Goal: Task Accomplishment & Management: Manage account settings

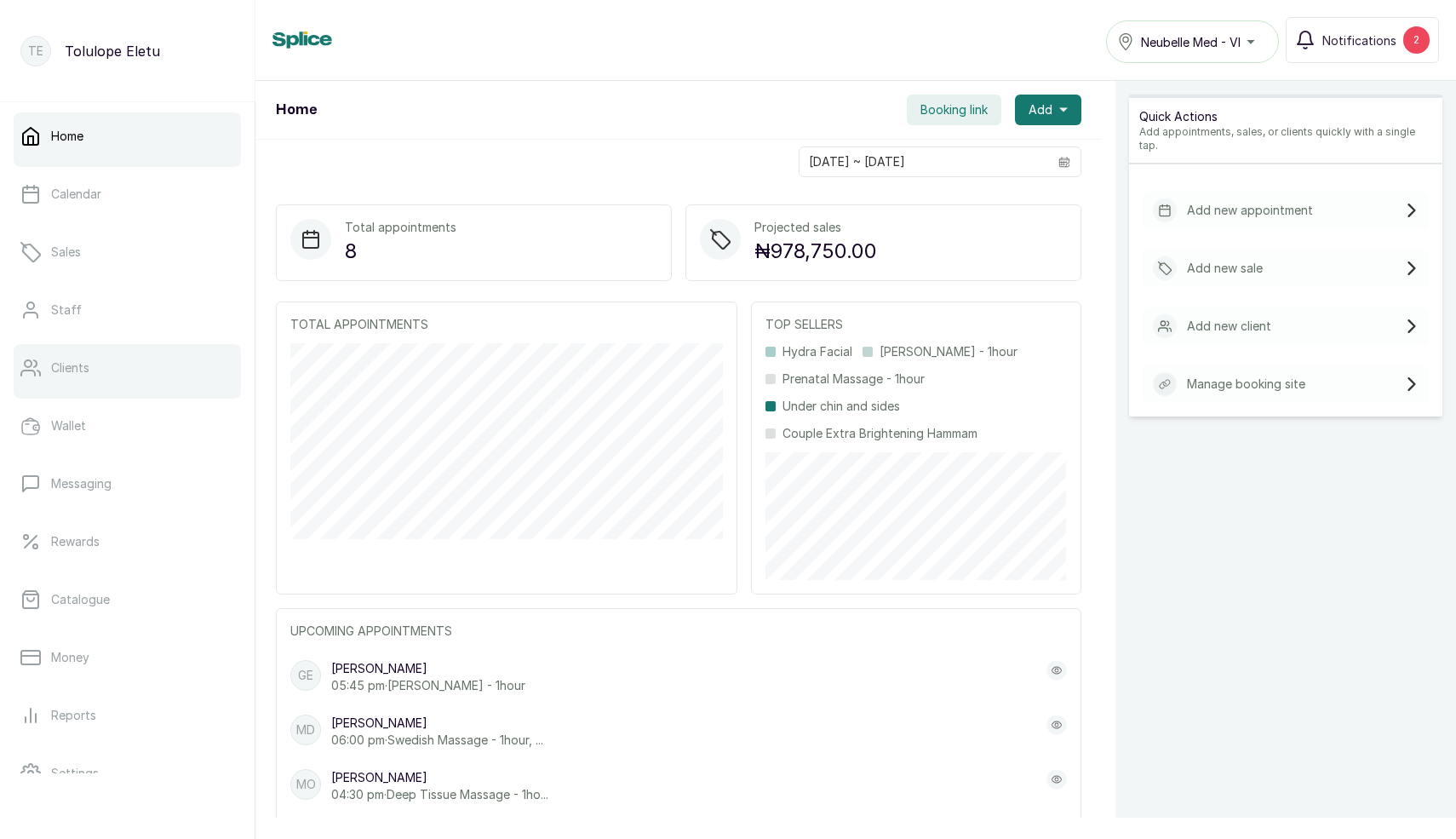
click at [83, 364] on p "Clients" at bounding box center [70, 368] width 39 height 17
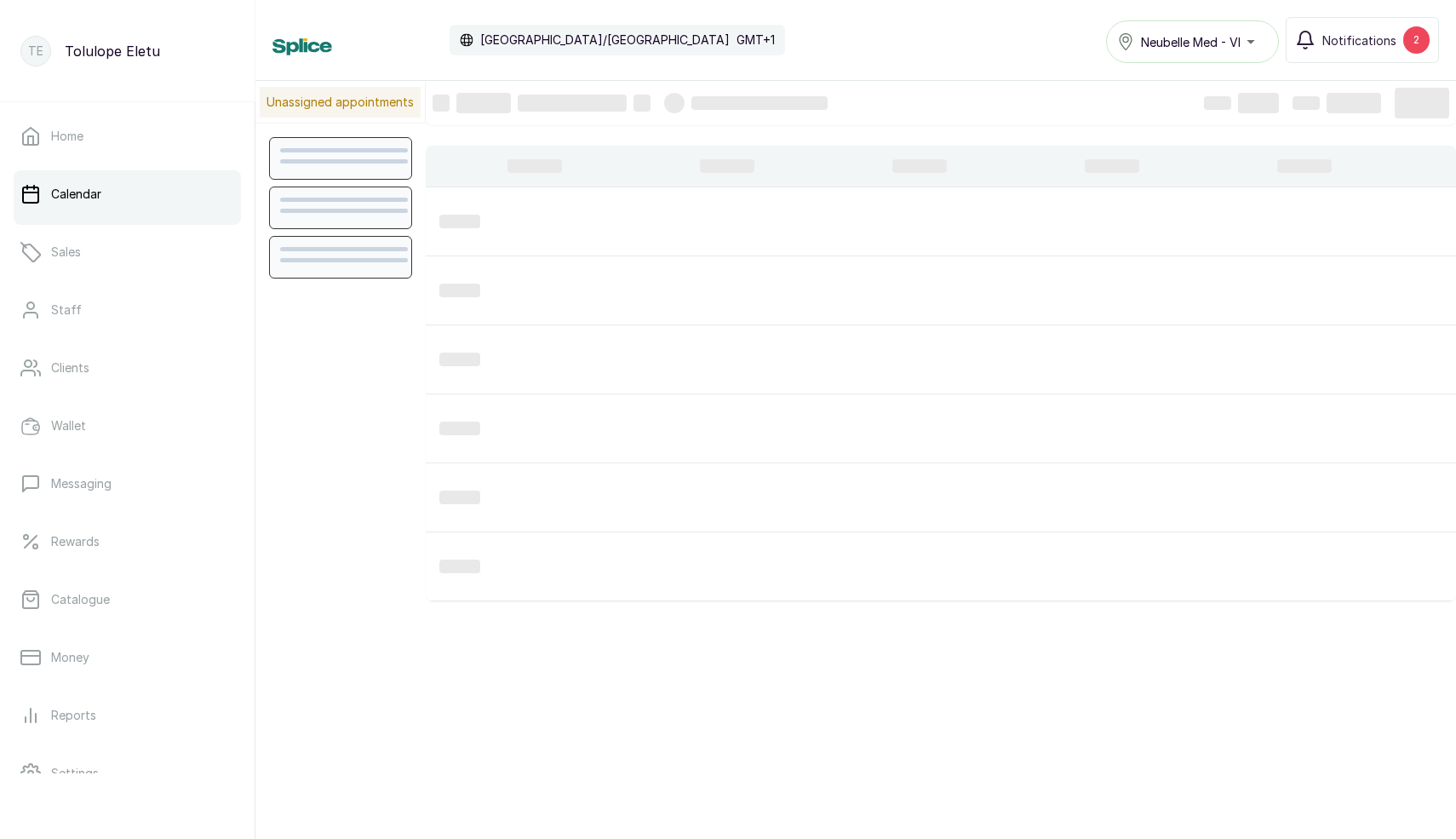
scroll to position [573, 0]
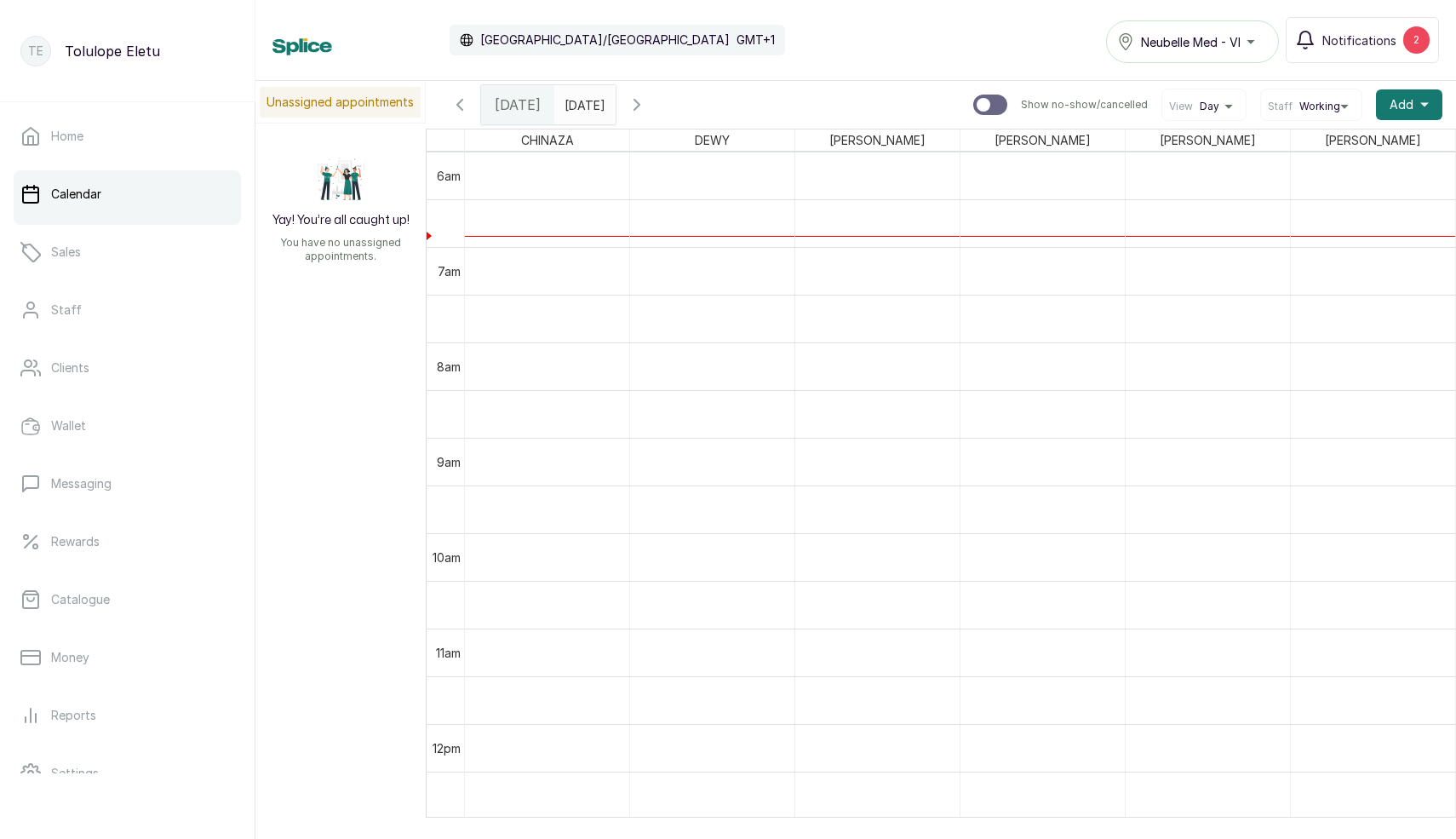
click at [468, 103] on icon "button" at bounding box center [459, 104] width 20 height 20
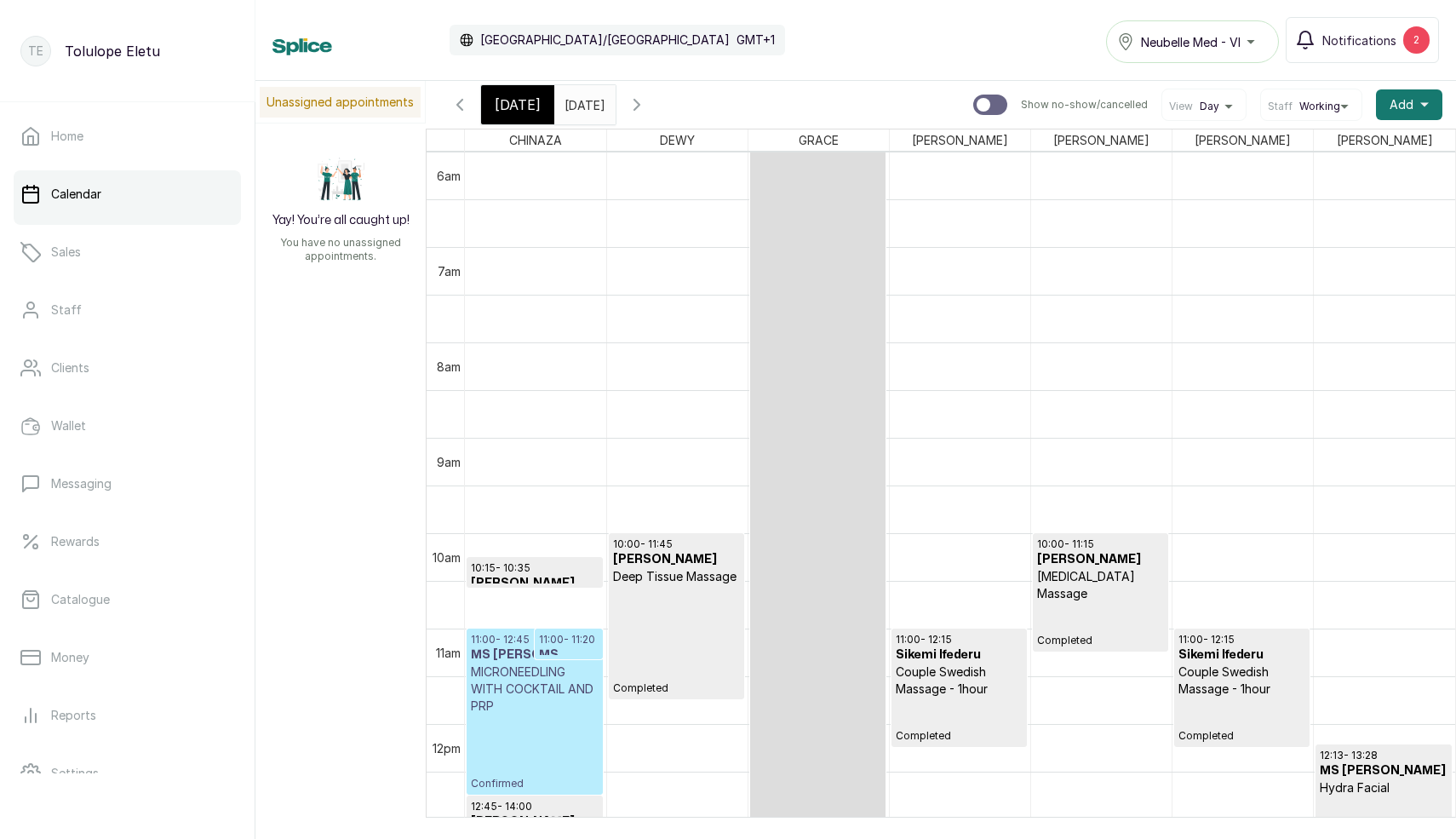
scroll to position [769, 0]
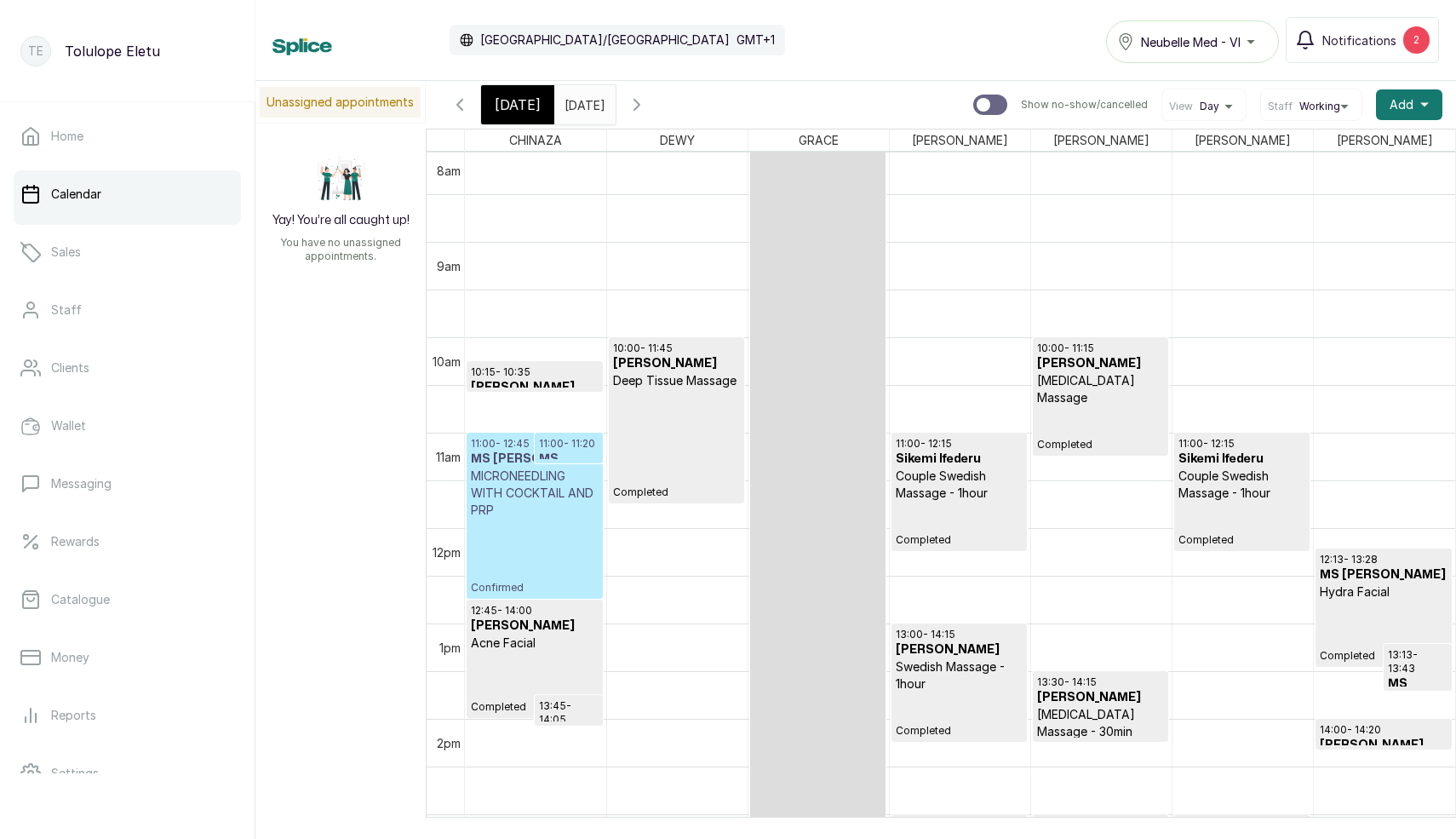
click at [522, 533] on p "Confirmed" at bounding box center [535, 556] width 128 height 75
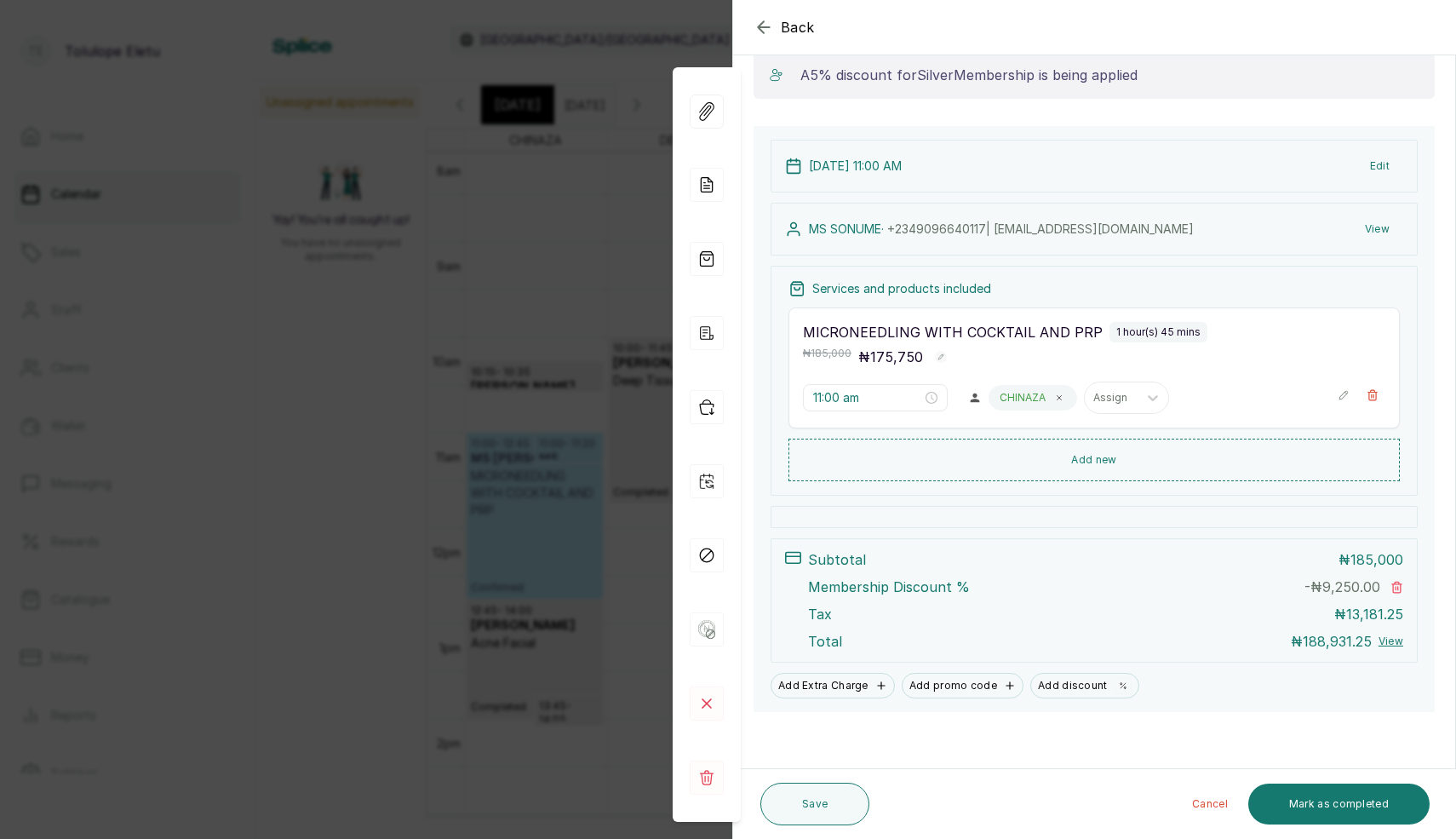
scroll to position [178, 0]
click at [561, 444] on div "Back Appointment Details Edit appointment 🚶 Walk-in (booked by Front Desk) Make…" at bounding box center [728, 420] width 1456 height 839
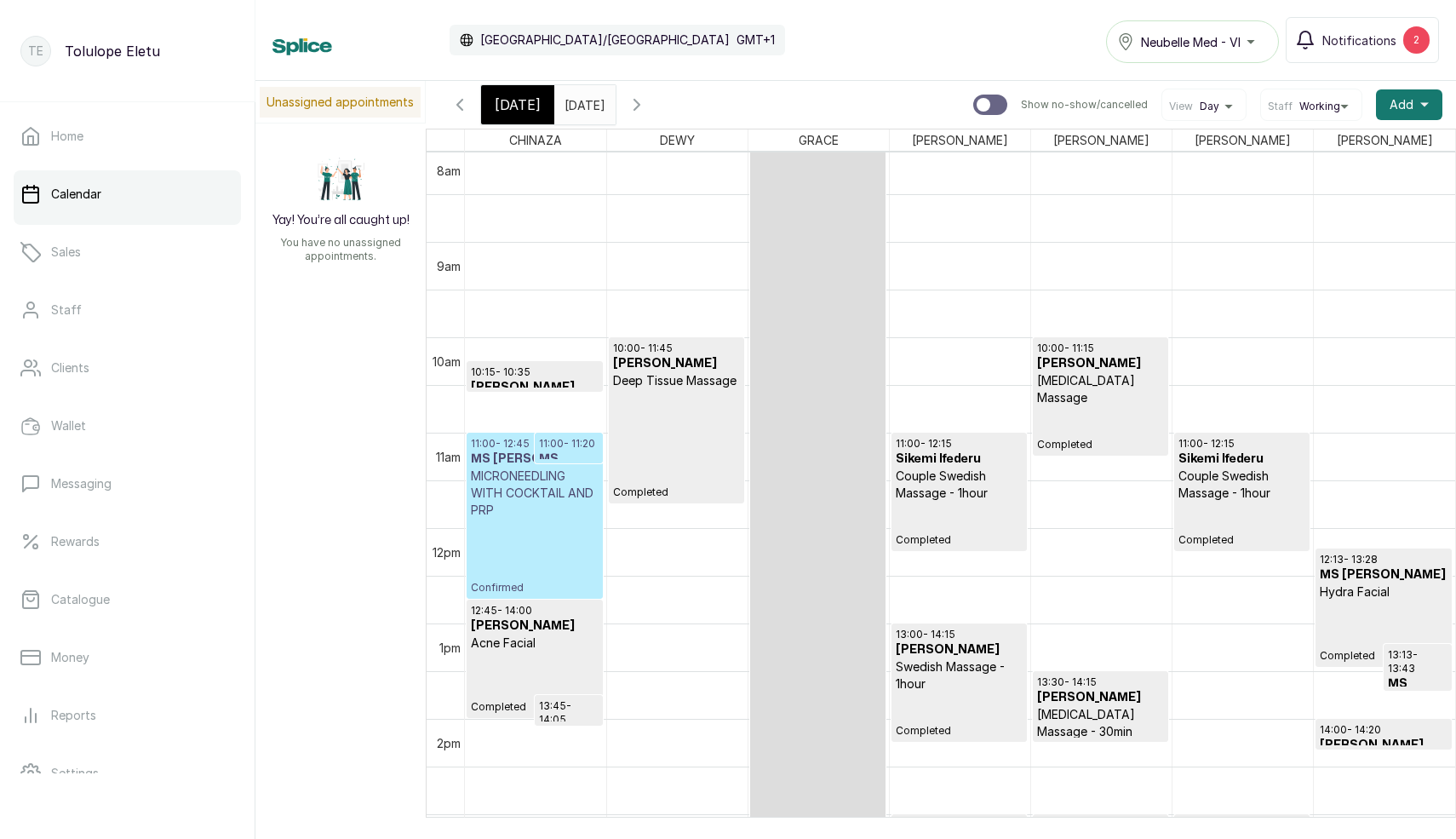
click at [501, 451] on h3 "MS [PERSON_NAME]" at bounding box center [535, 458] width 128 height 17
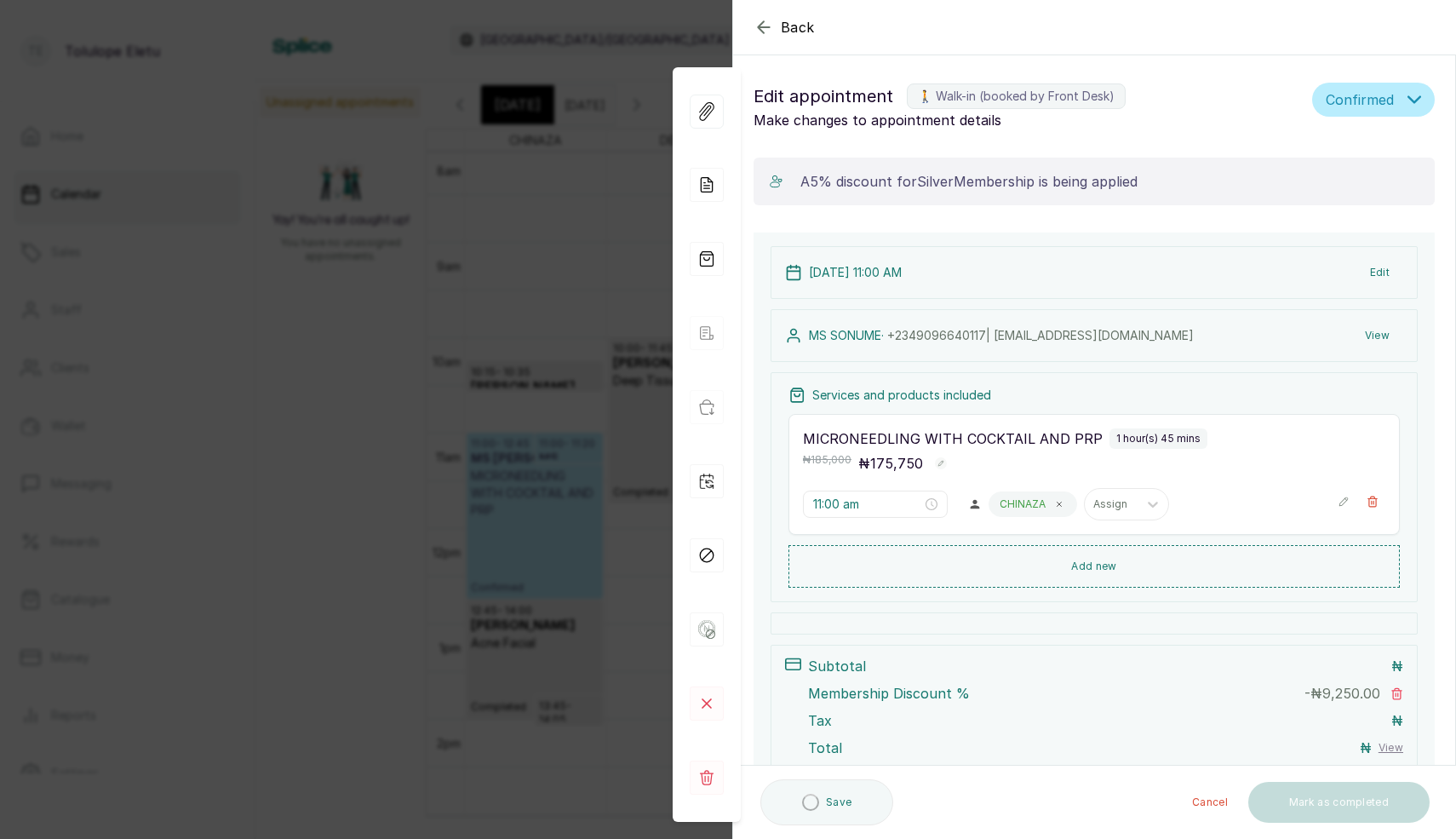
scroll to position [110, 0]
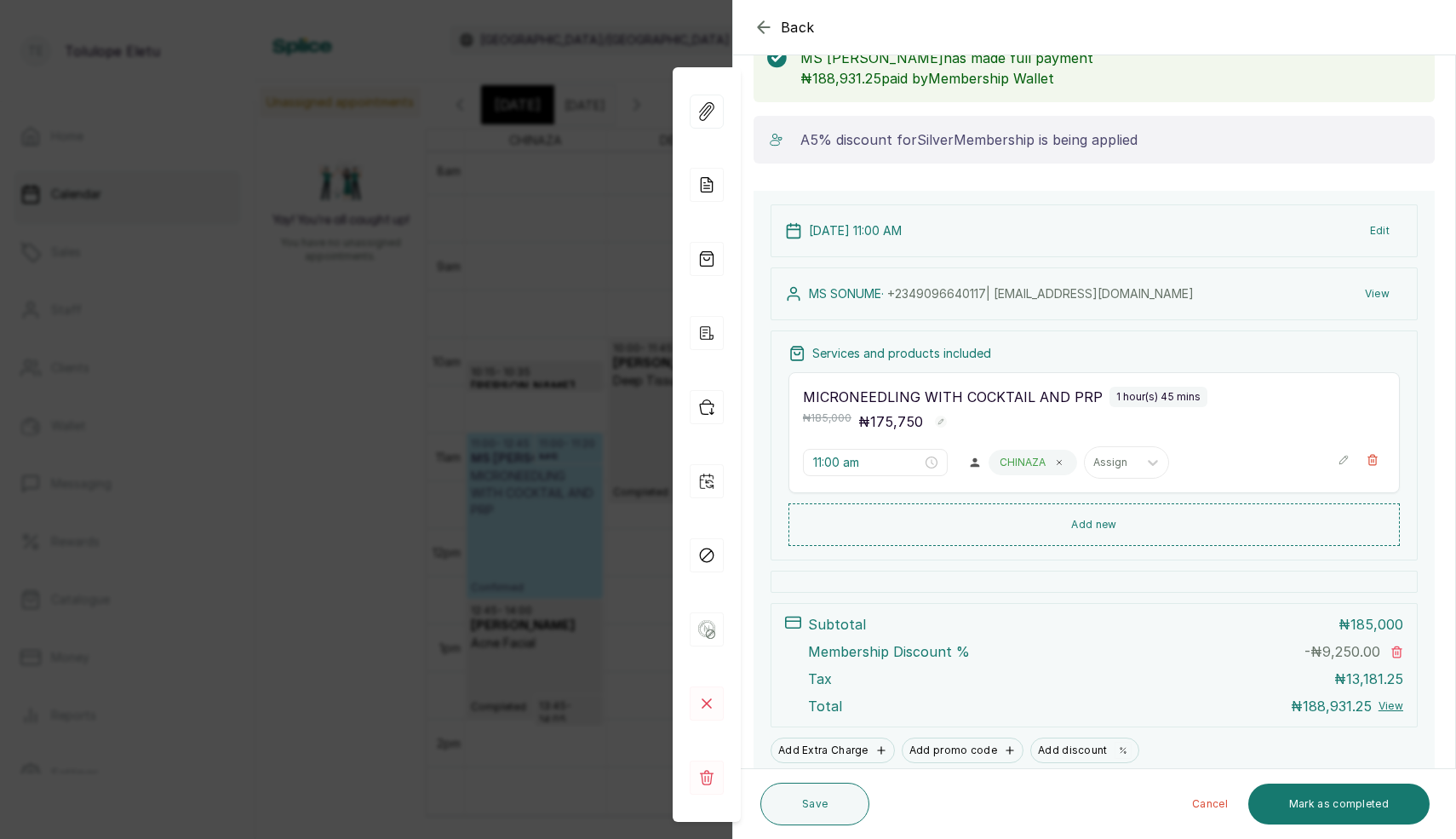
click at [610, 543] on div "Back Appointment Details Edit appointment 🚶 Walk-in (booked by Front Desk) Make…" at bounding box center [728, 420] width 1456 height 839
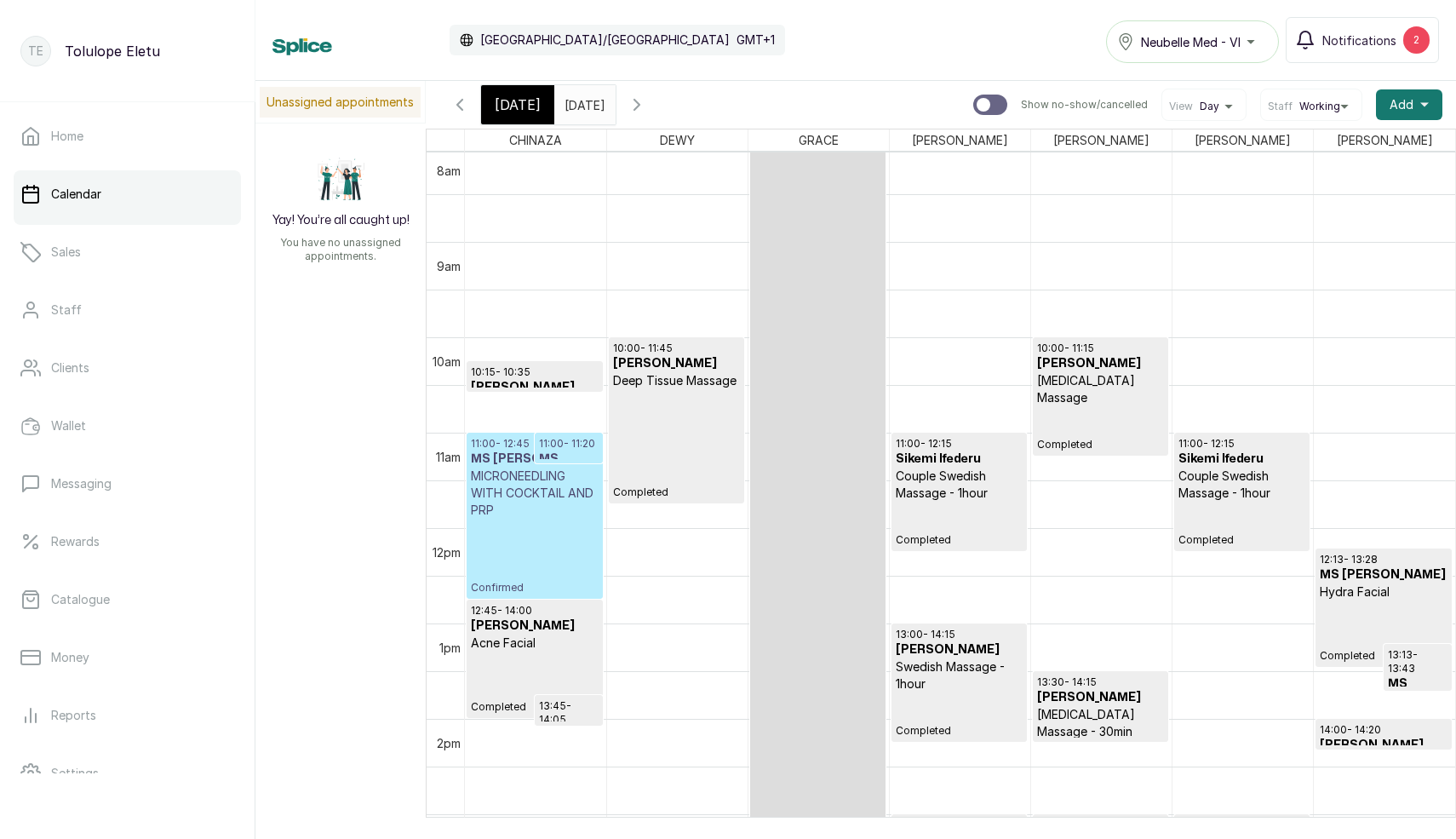
click at [566, 446] on p "11:00 - 11:20" at bounding box center [569, 444] width 60 height 14
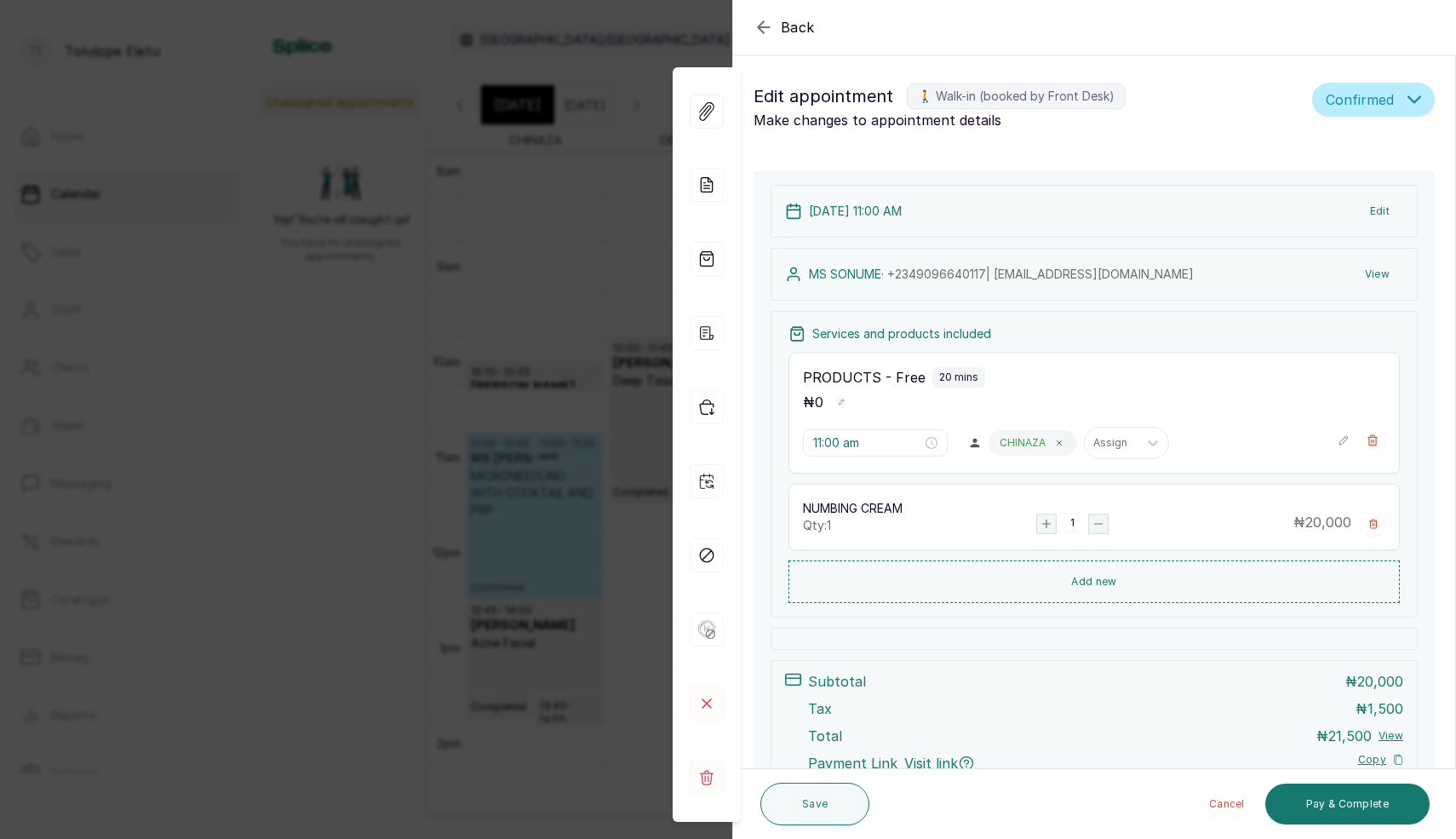
scroll to position [126, 0]
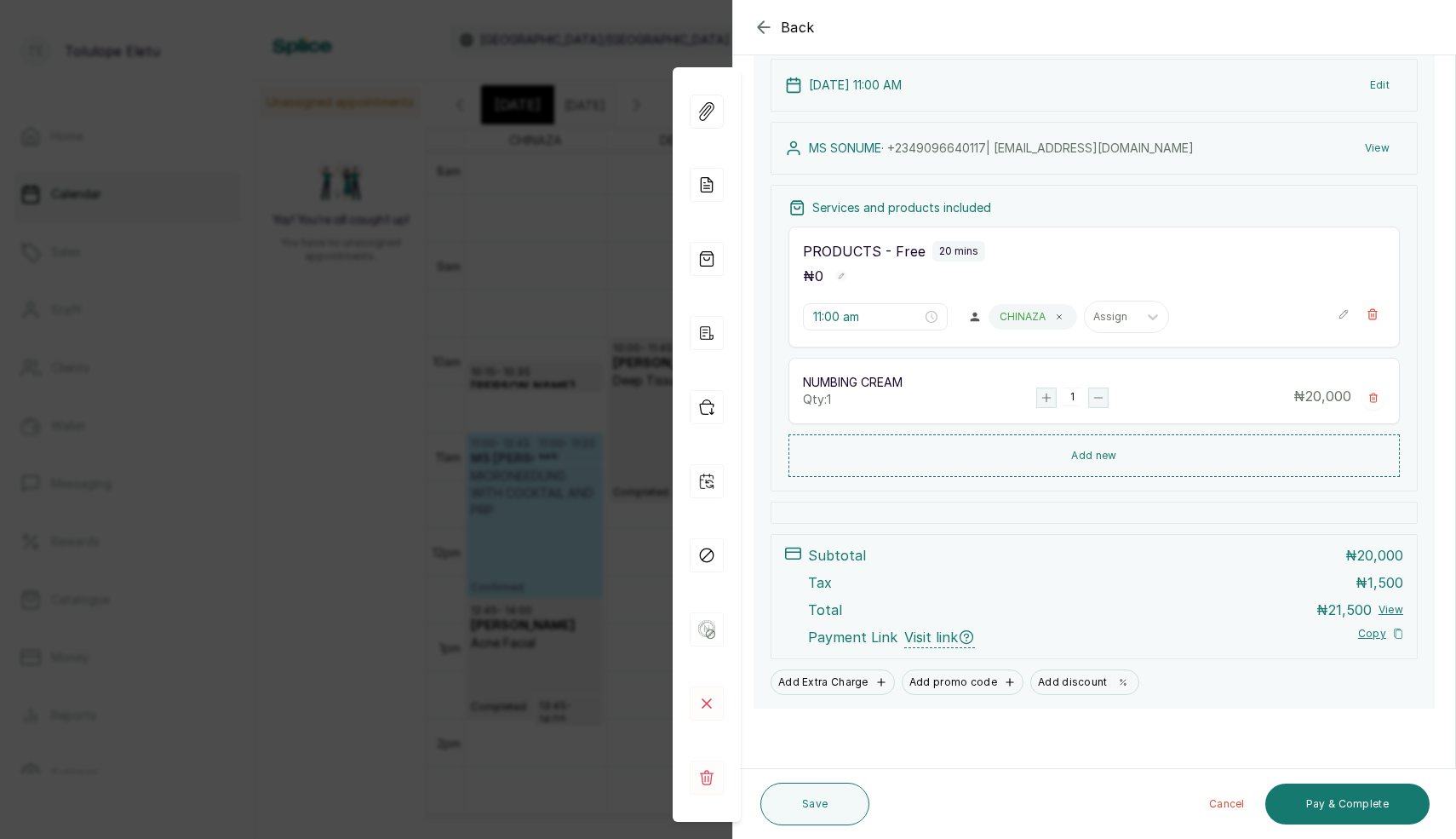
click at [567, 473] on div "Back Appointment Details Edit appointment 🚶 Walk-in (booked by Front Desk) Make…" at bounding box center [728, 420] width 1456 height 839
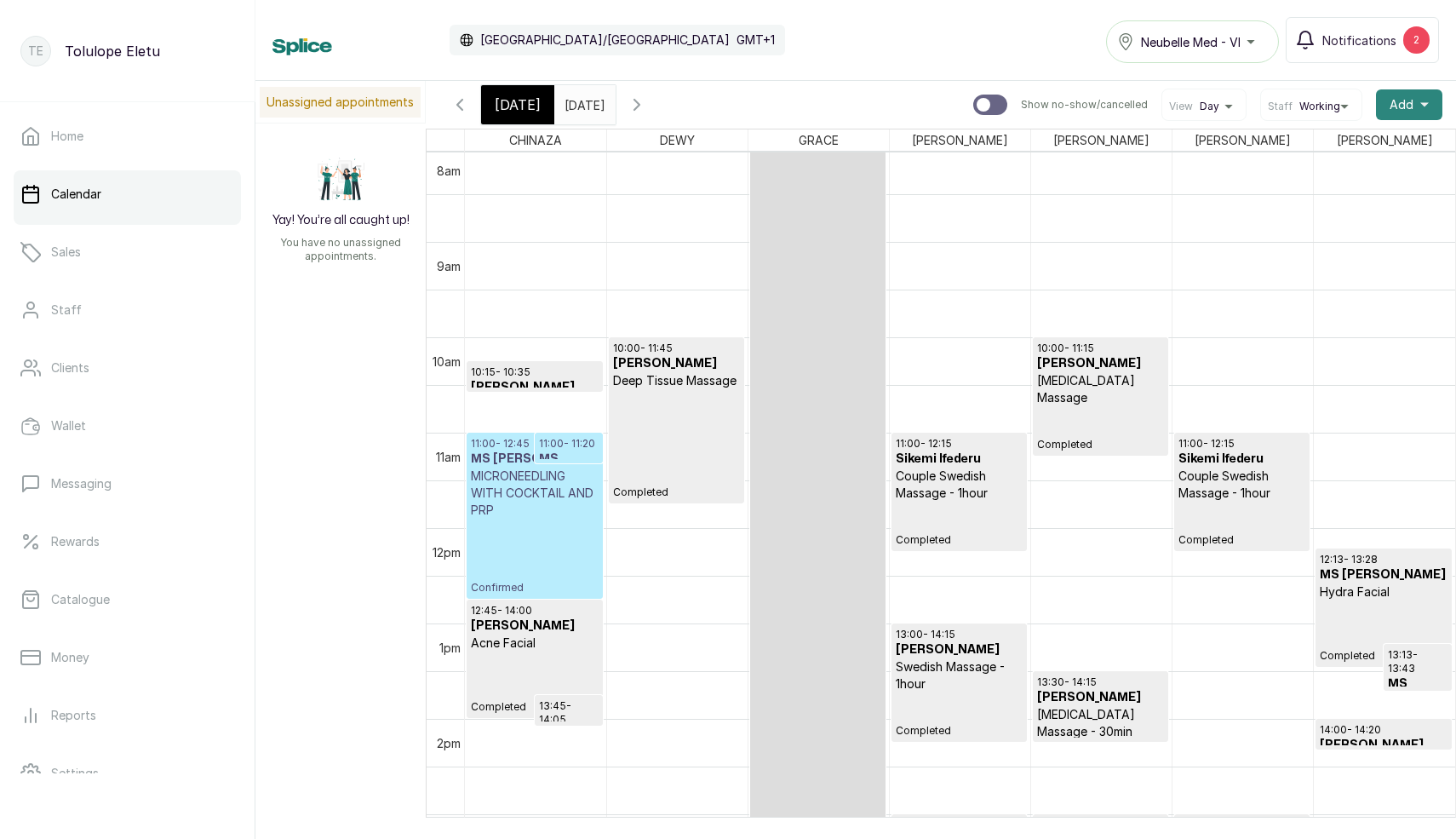
click at [1392, 97] on span "Add" at bounding box center [1402, 104] width 24 height 17
click at [1337, 154] on span "Add Appointment" at bounding box center [1347, 150] width 163 height 20
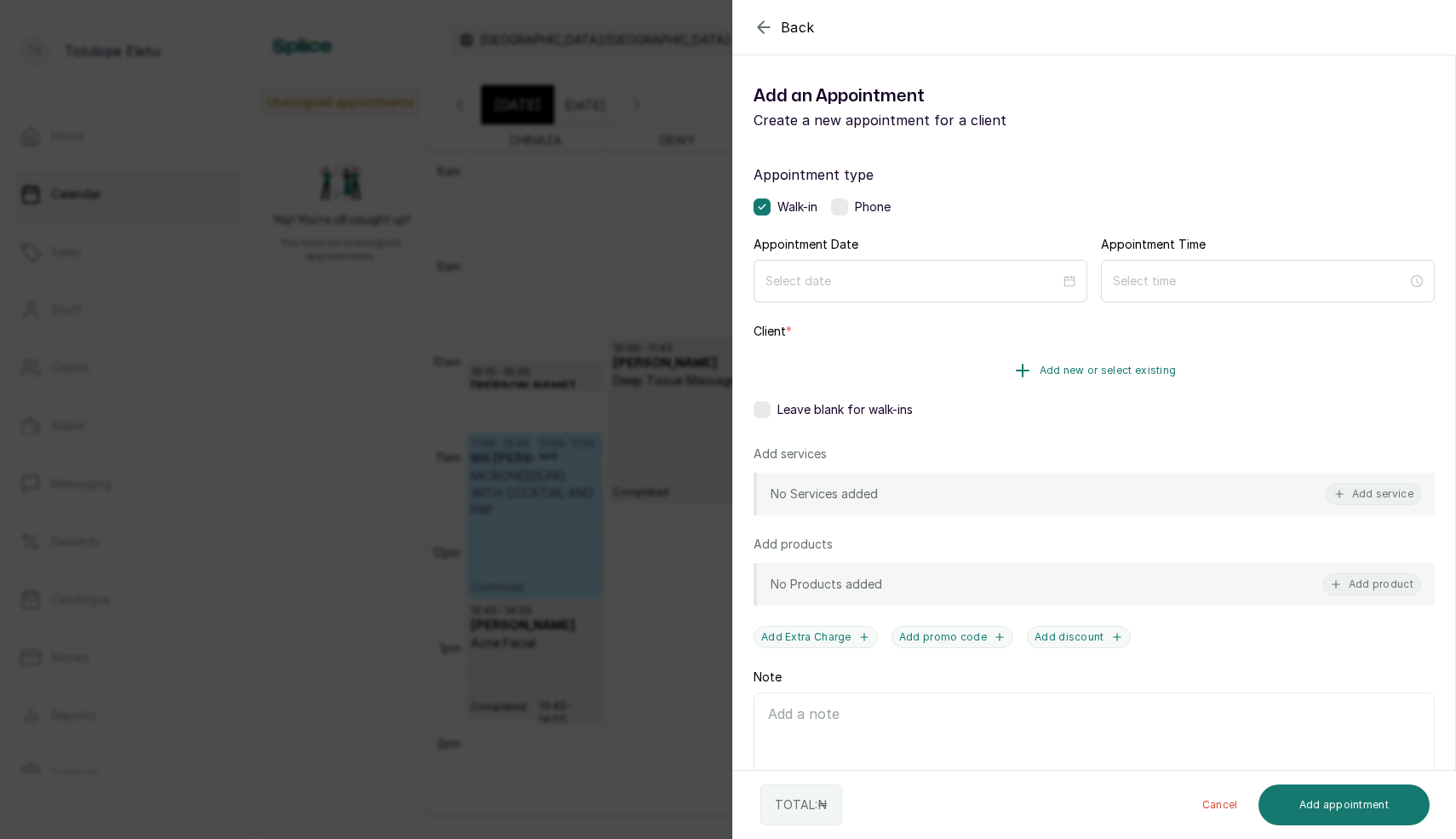
click at [942, 362] on button "Add new or select existing" at bounding box center [1094, 370] width 681 height 47
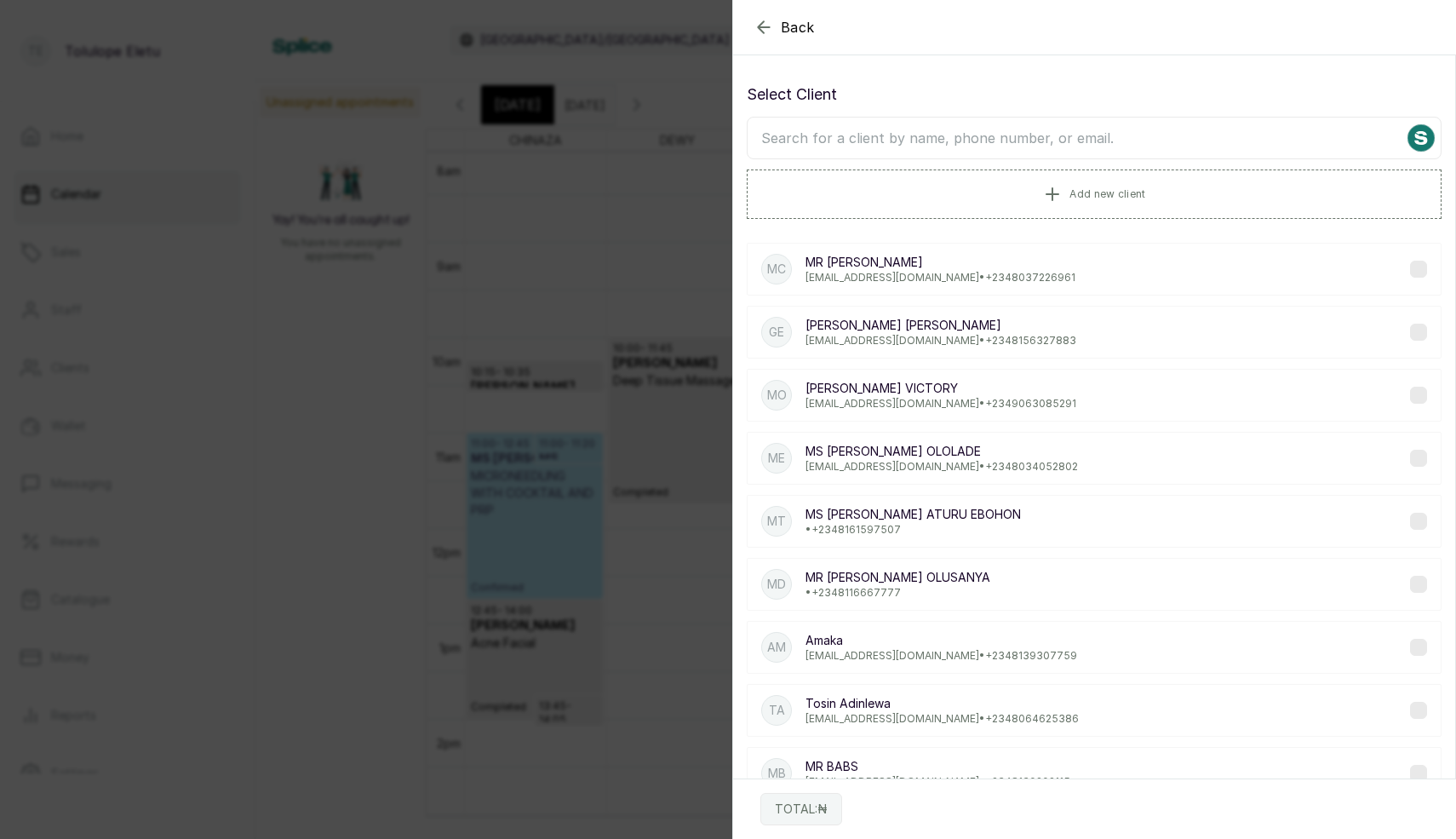
click at [909, 147] on input "text" at bounding box center [1094, 138] width 695 height 43
click at [891, 262] on p "MR [PERSON_NAME]" at bounding box center [941, 262] width 270 height 17
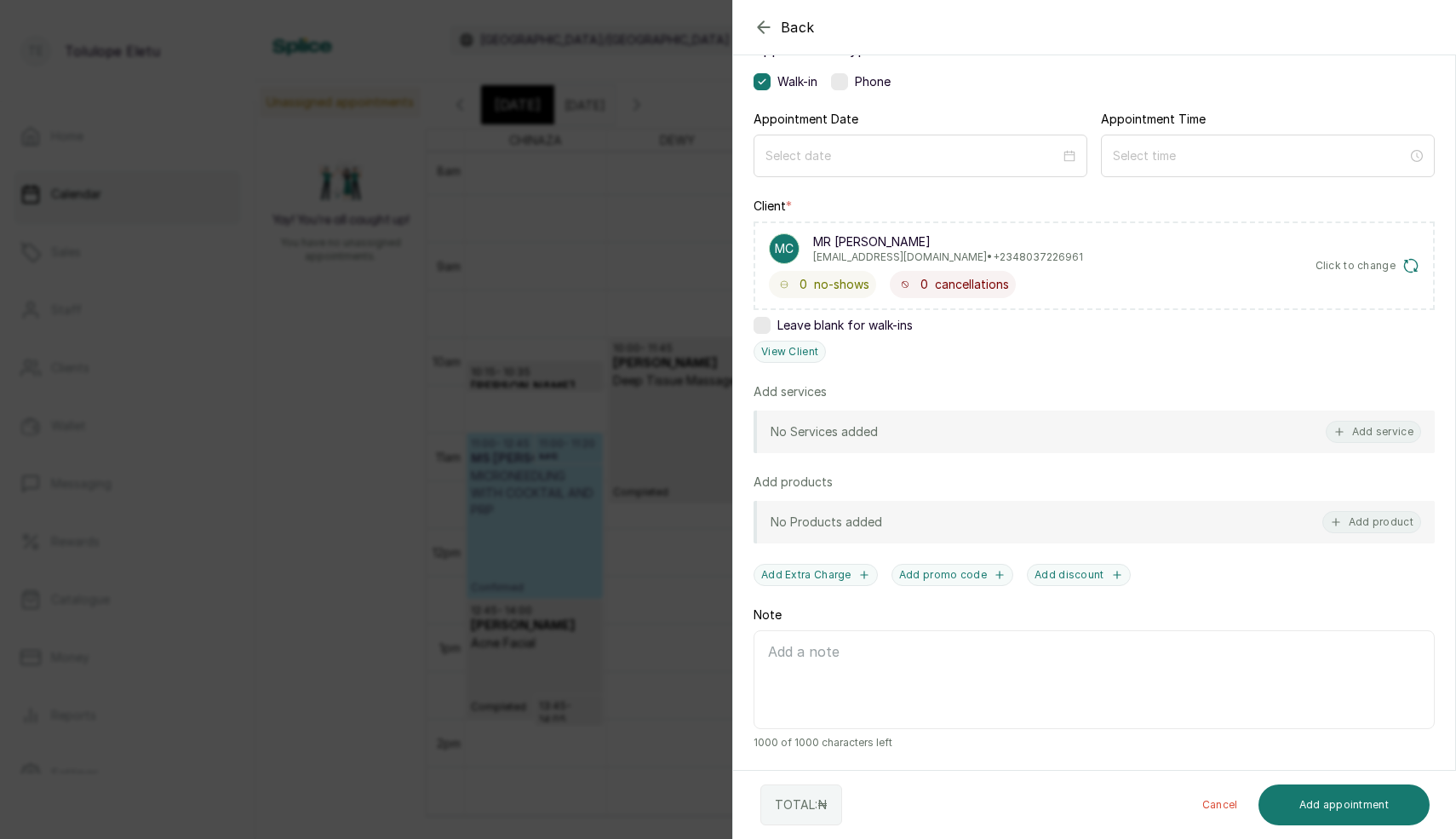
scroll to position [0, 0]
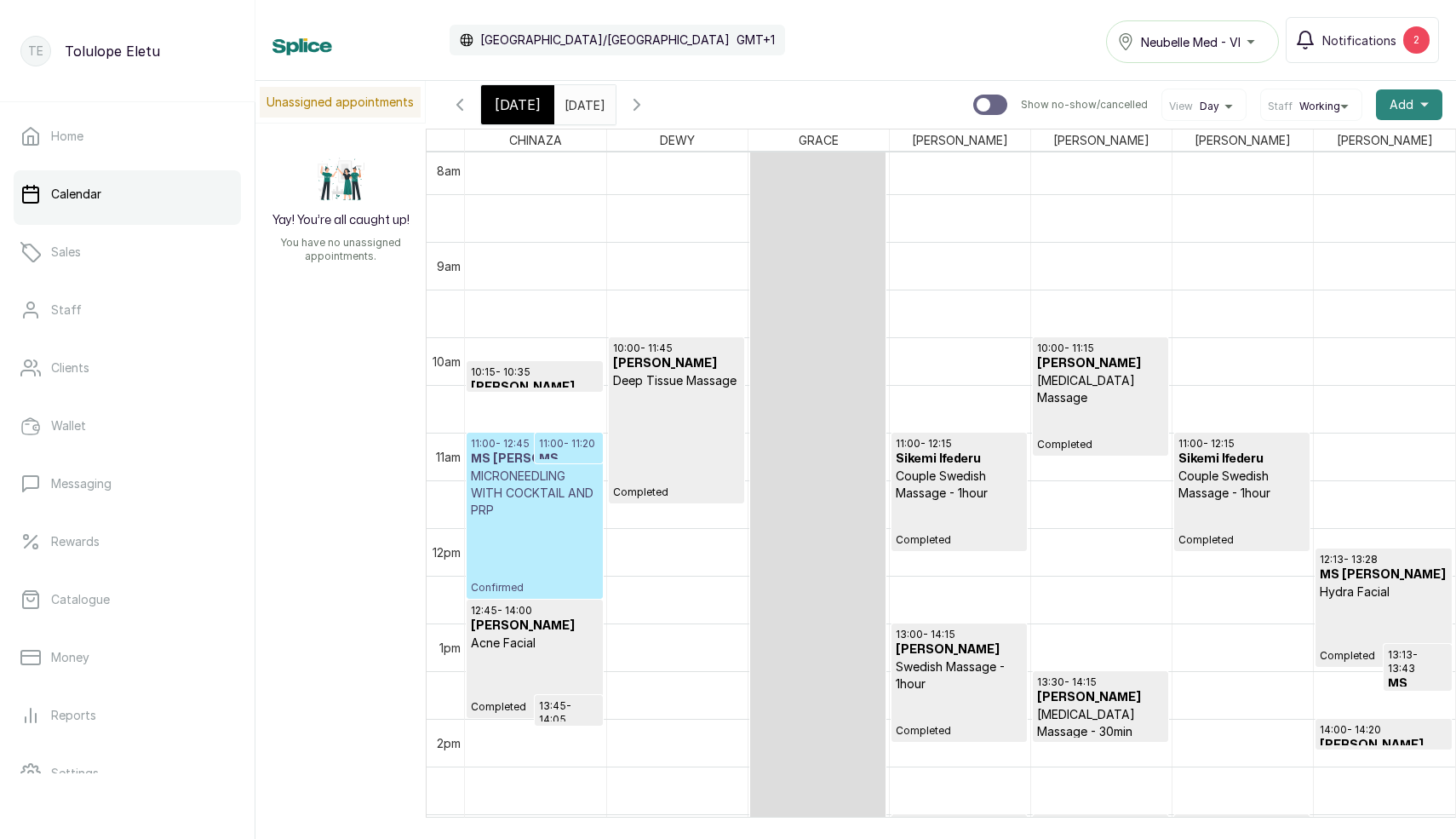
click at [1402, 105] on span "Add" at bounding box center [1402, 104] width 24 height 17
click at [1360, 152] on span "Add Appointment" at bounding box center [1347, 150] width 163 height 20
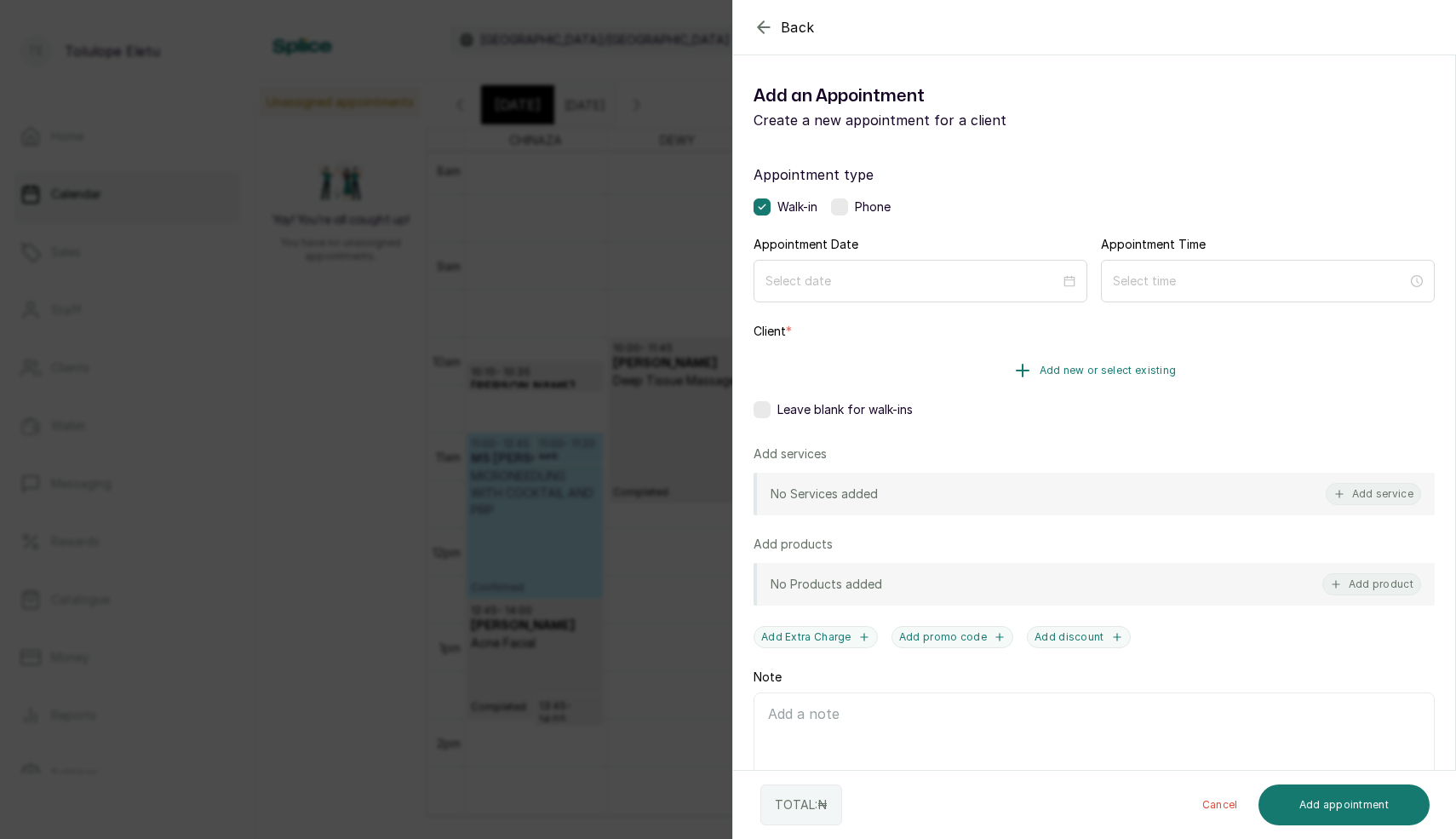
click at [956, 361] on button "Add new or select existing" at bounding box center [1094, 370] width 681 height 47
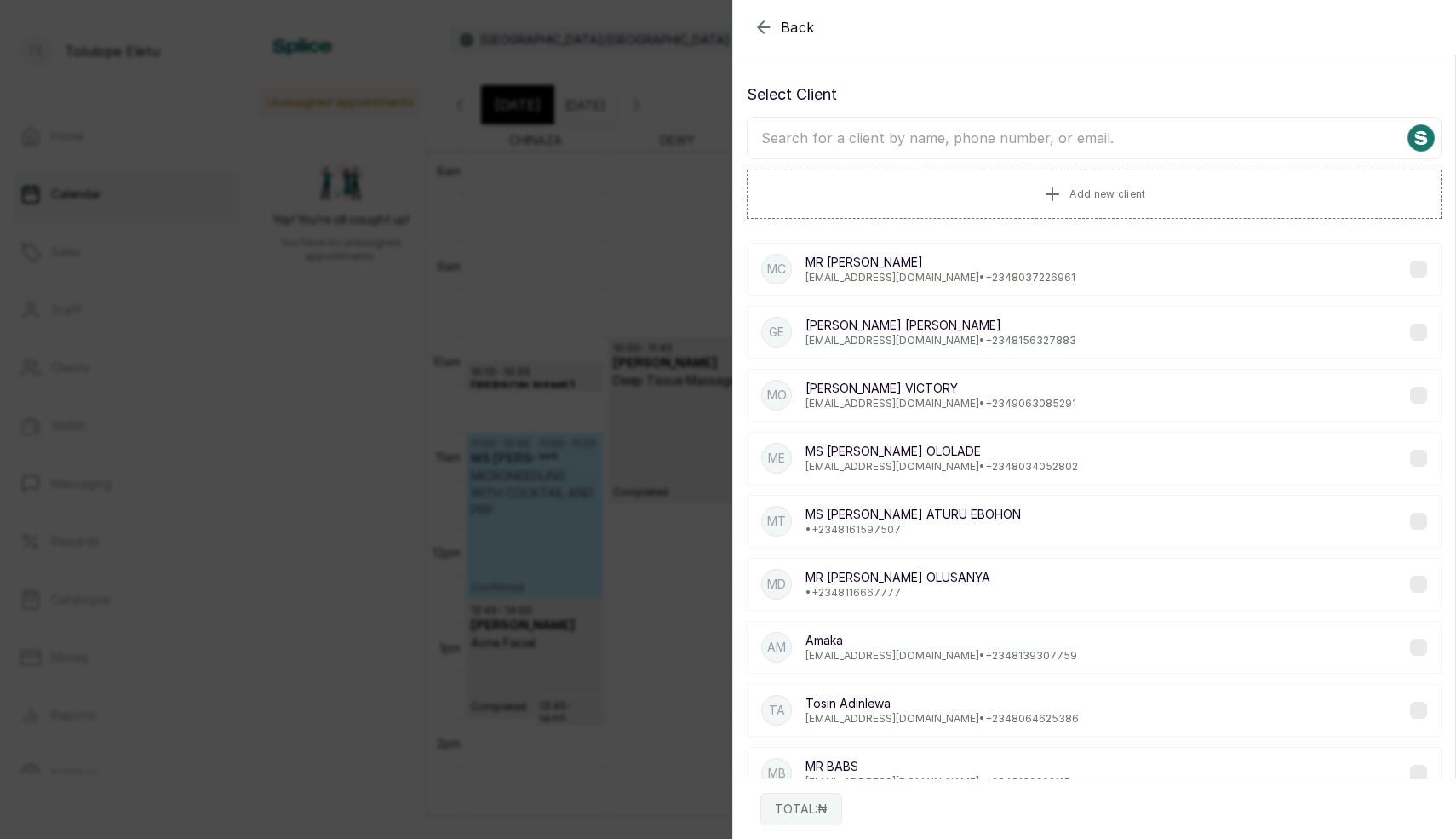
click at [942, 147] on input "text" at bounding box center [1094, 138] width 695 height 43
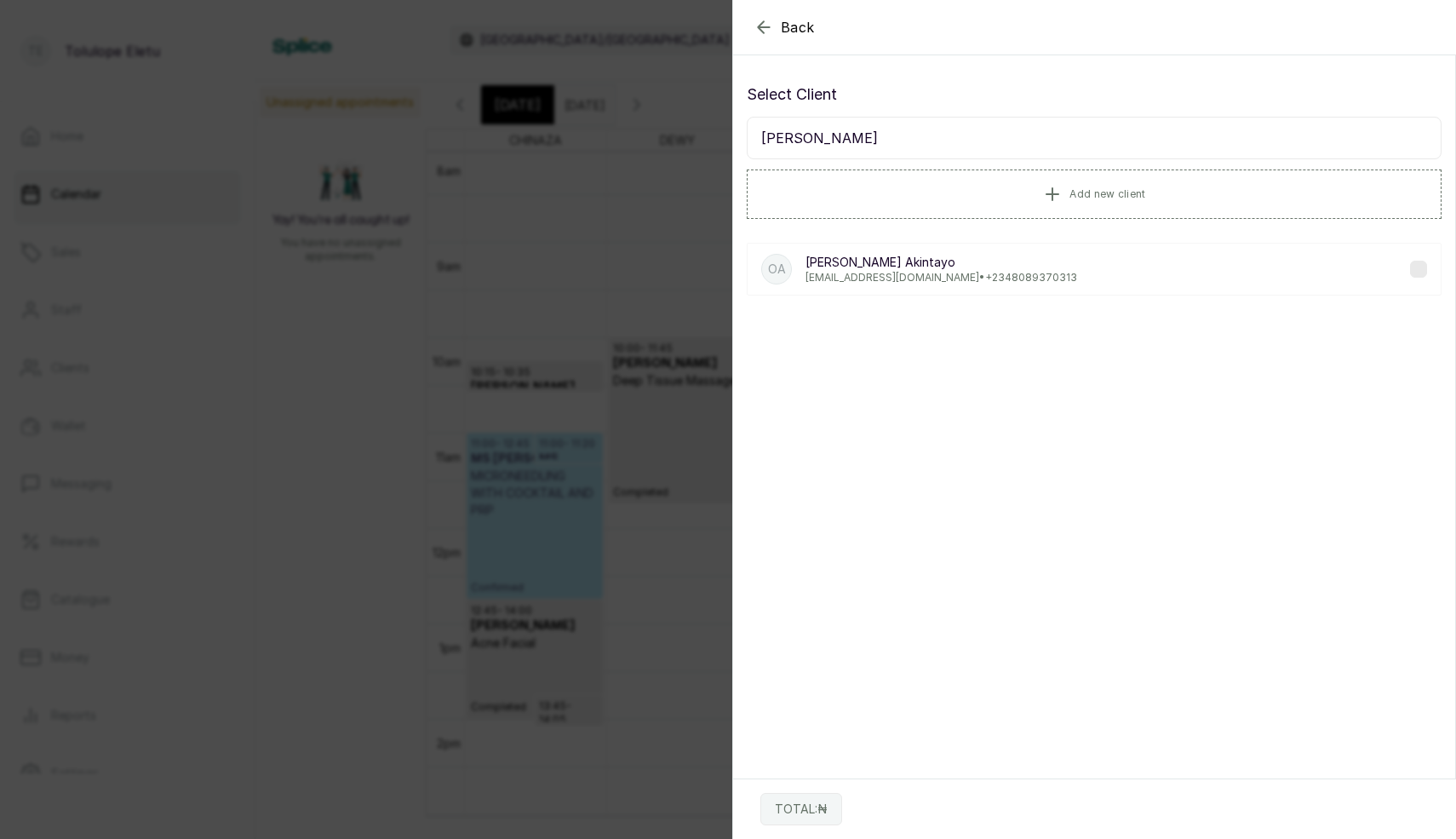
type input "[PERSON_NAME]"
click at [870, 255] on p "[PERSON_NAME]" at bounding box center [942, 262] width 272 height 17
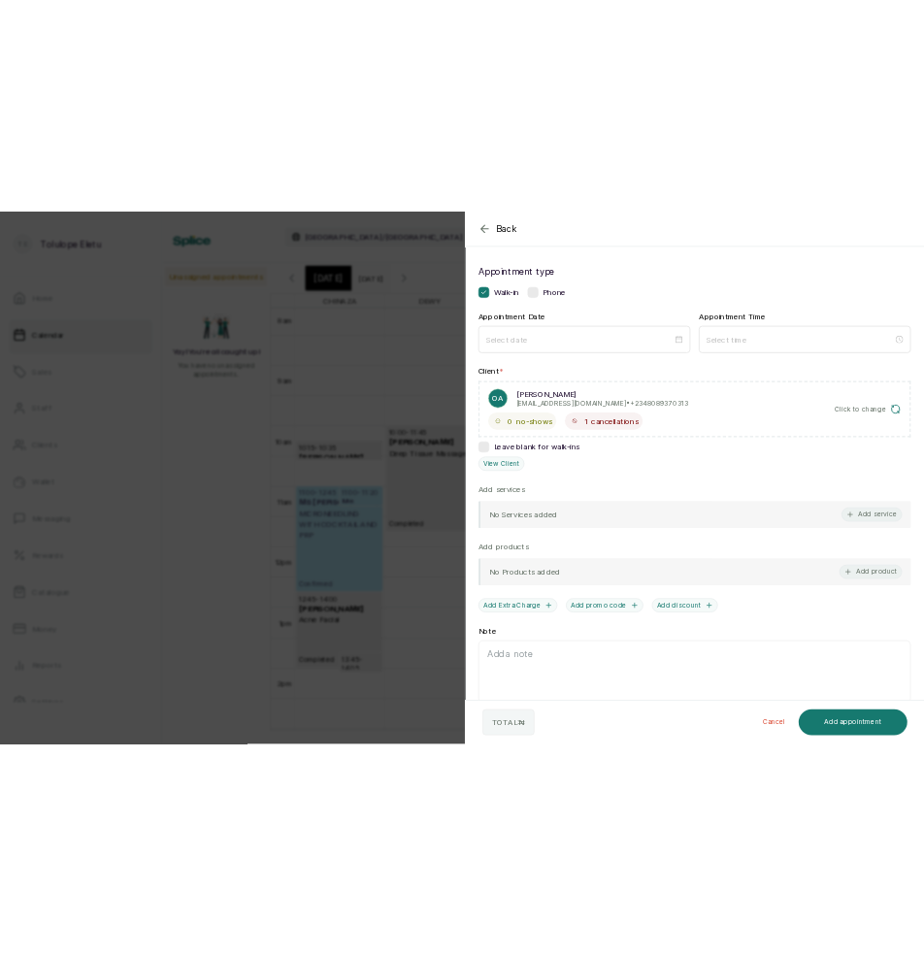
scroll to position [143, 0]
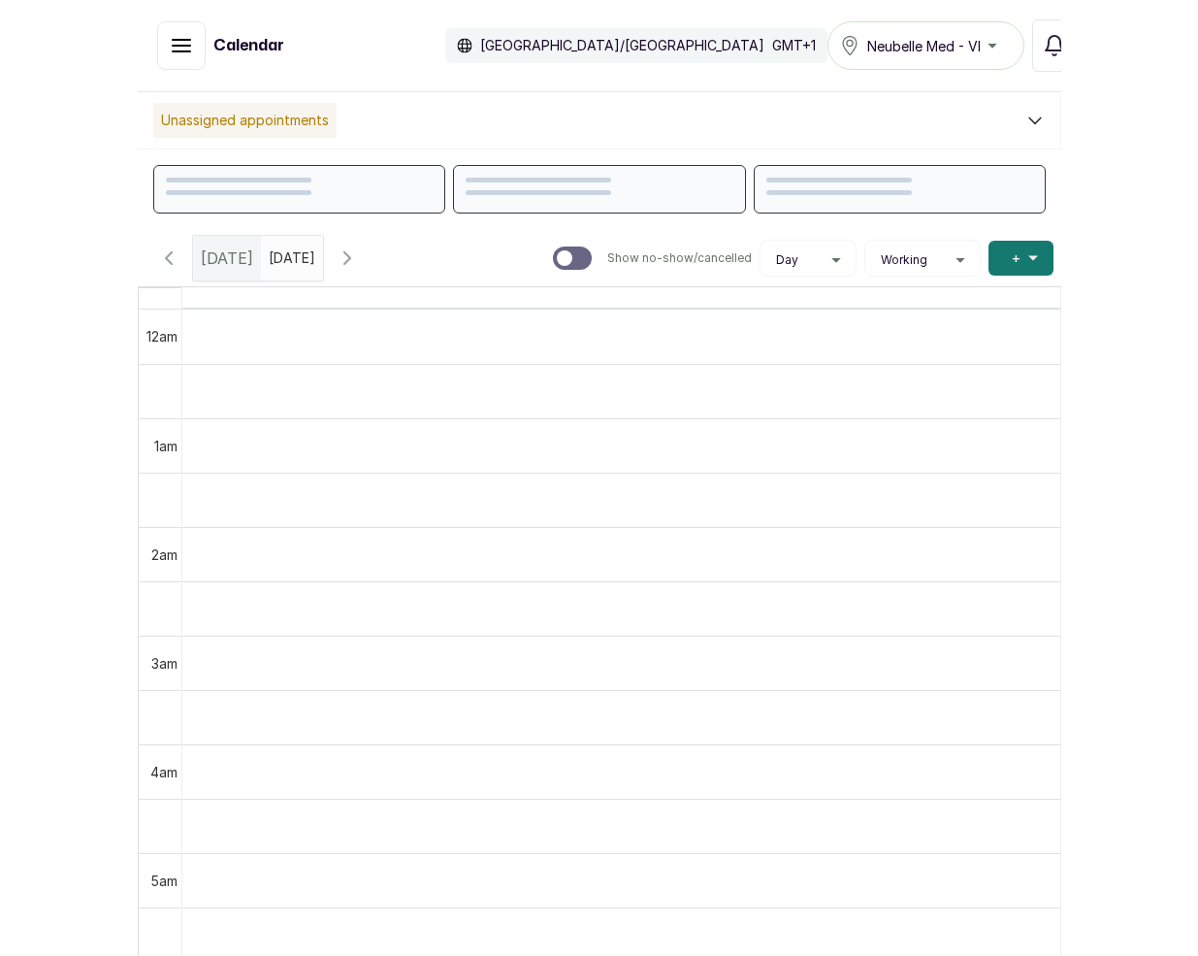
scroll to position [653, 0]
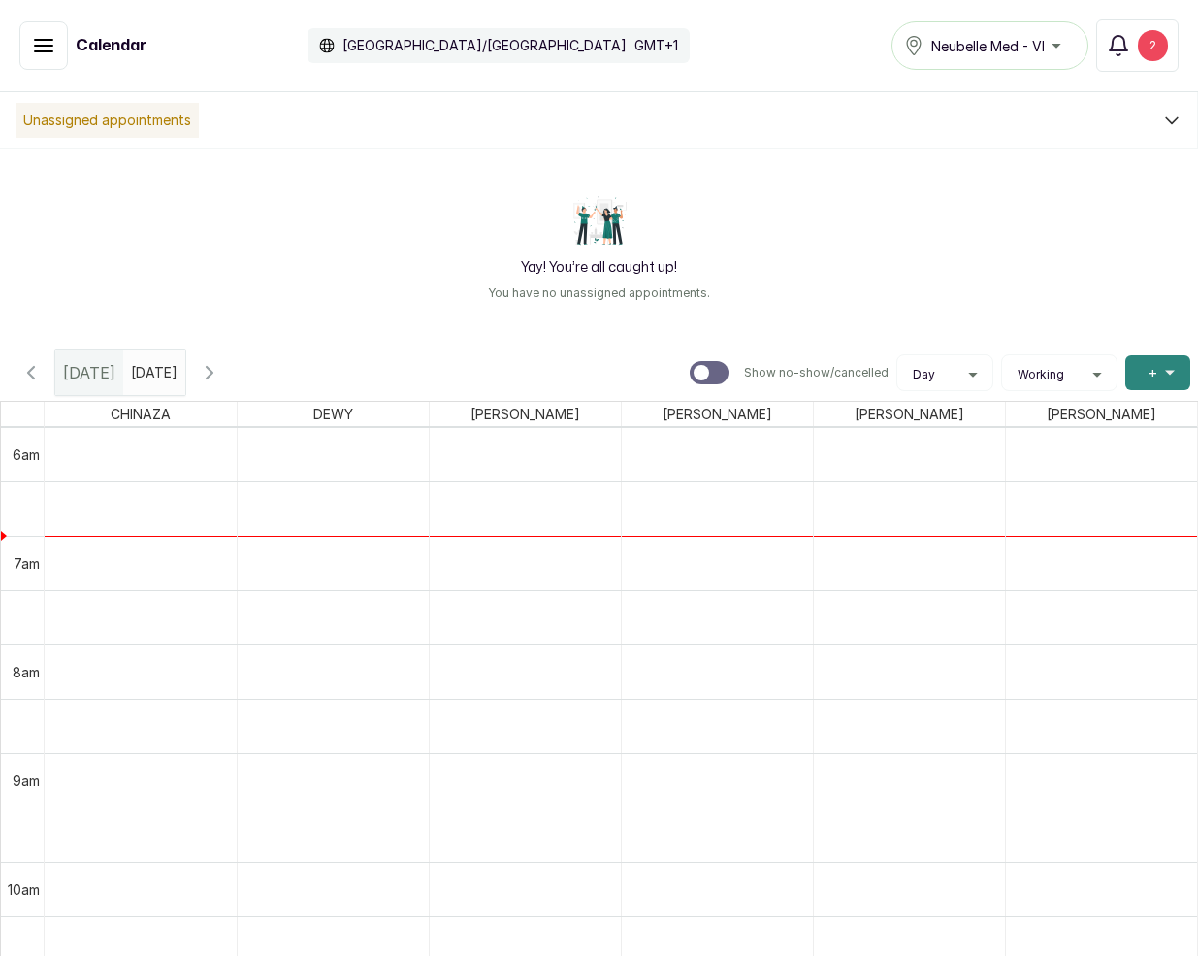
click at [923, 365] on span "+" at bounding box center [1153, 372] width 9 height 19
click at [923, 418] on span "Add Appointment" at bounding box center [1082, 424] width 186 height 23
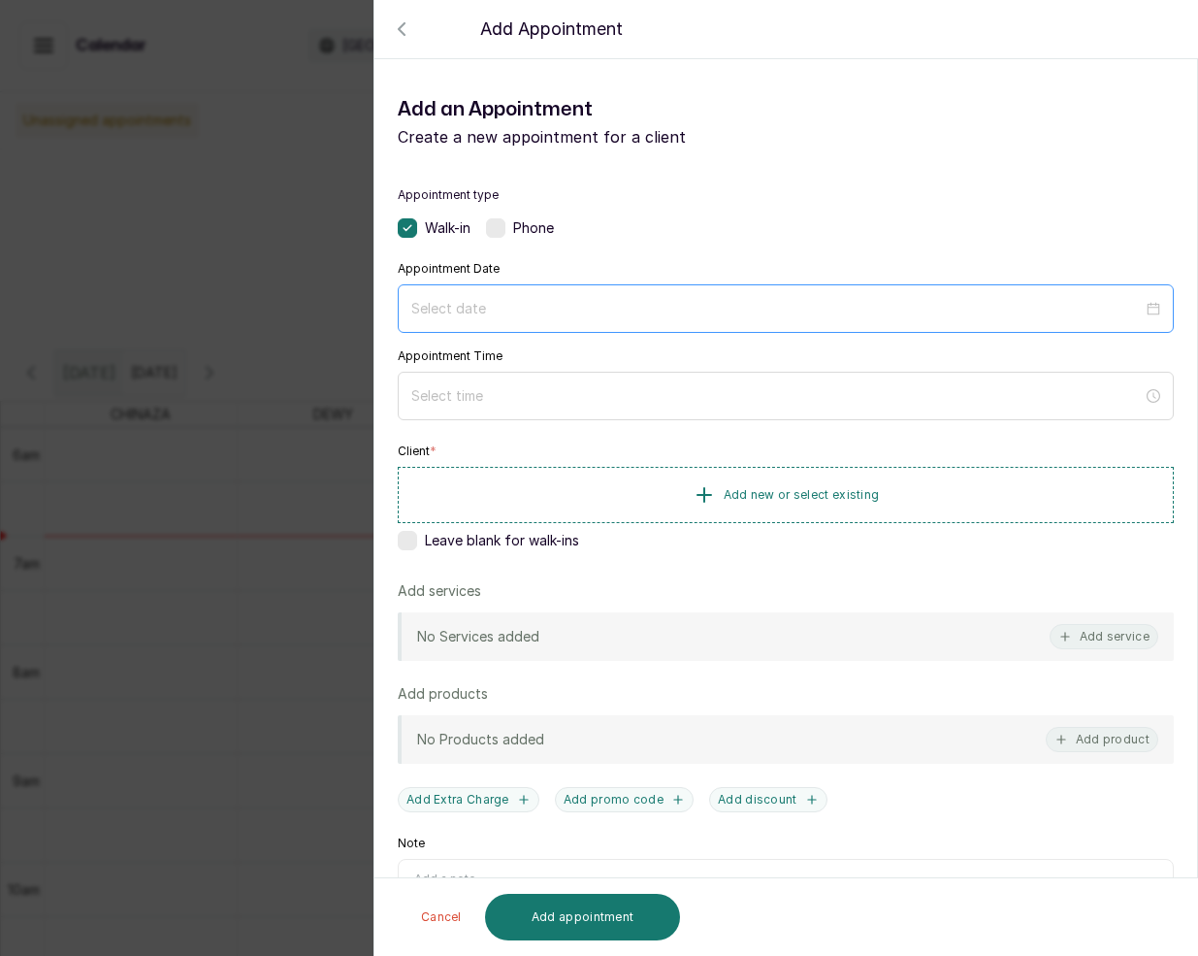
click at [589, 324] on div at bounding box center [786, 308] width 776 height 49
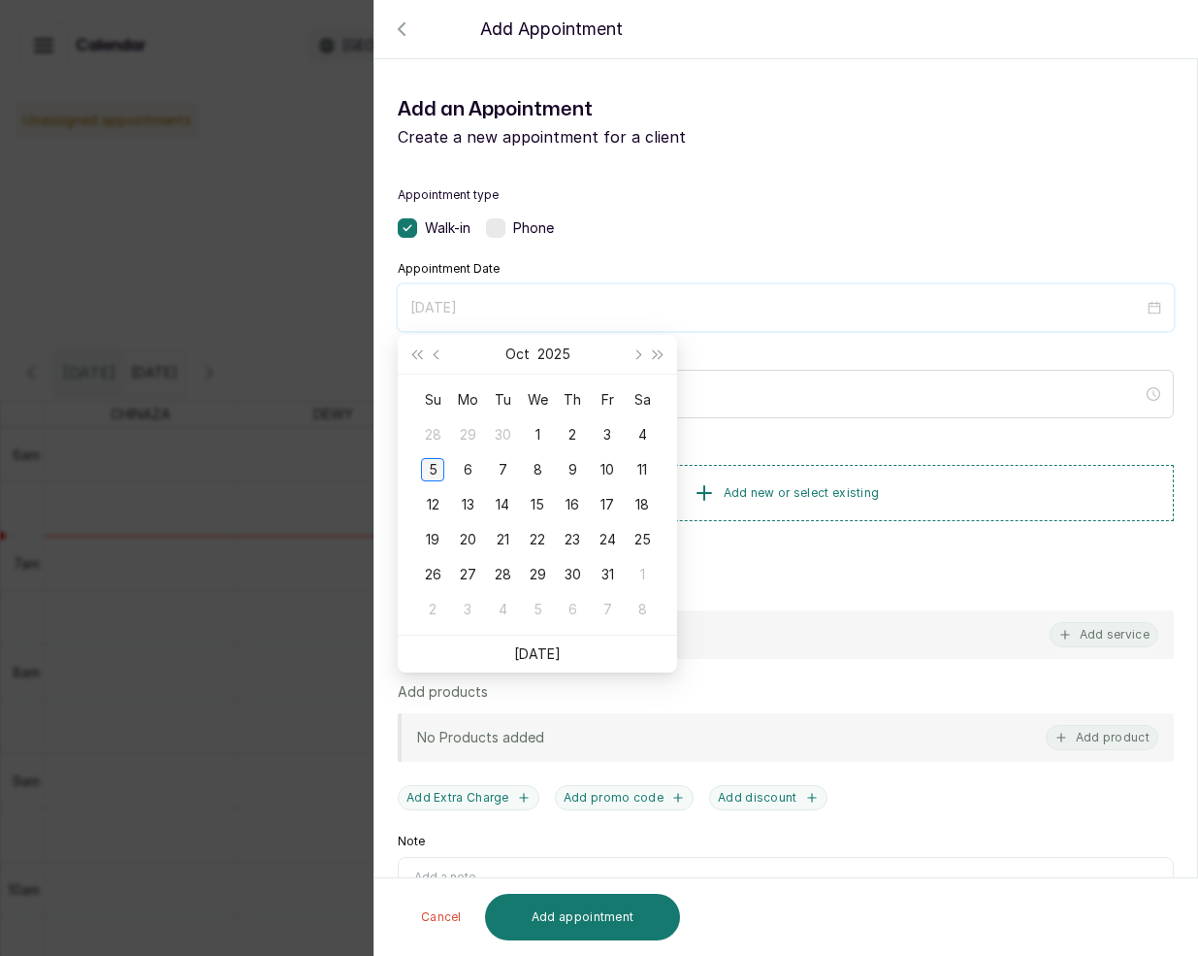
type input "2025/10/05"
click at [433, 466] on div "5" at bounding box center [432, 469] width 23 height 23
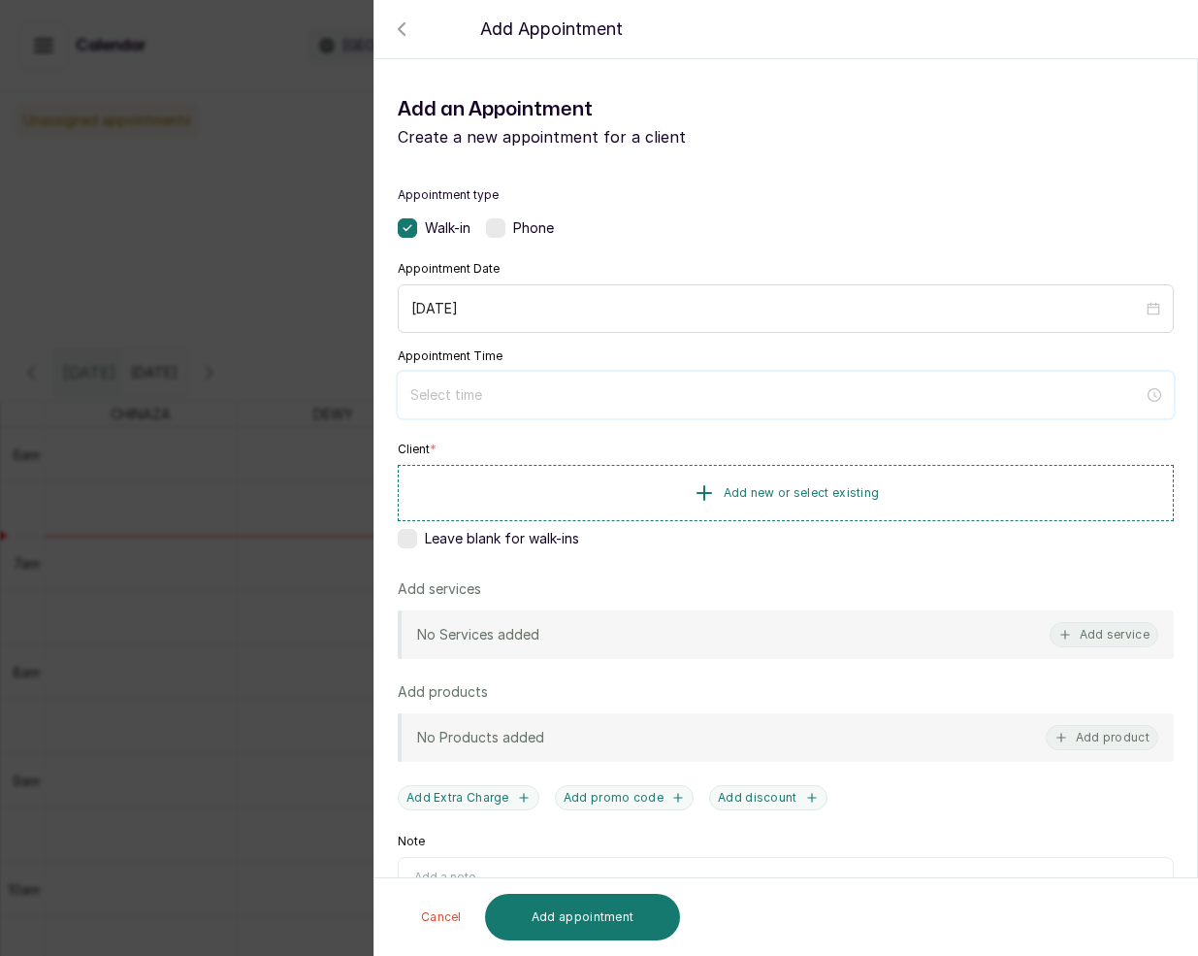
click at [612, 392] on input at bounding box center [777, 394] width 734 height 21
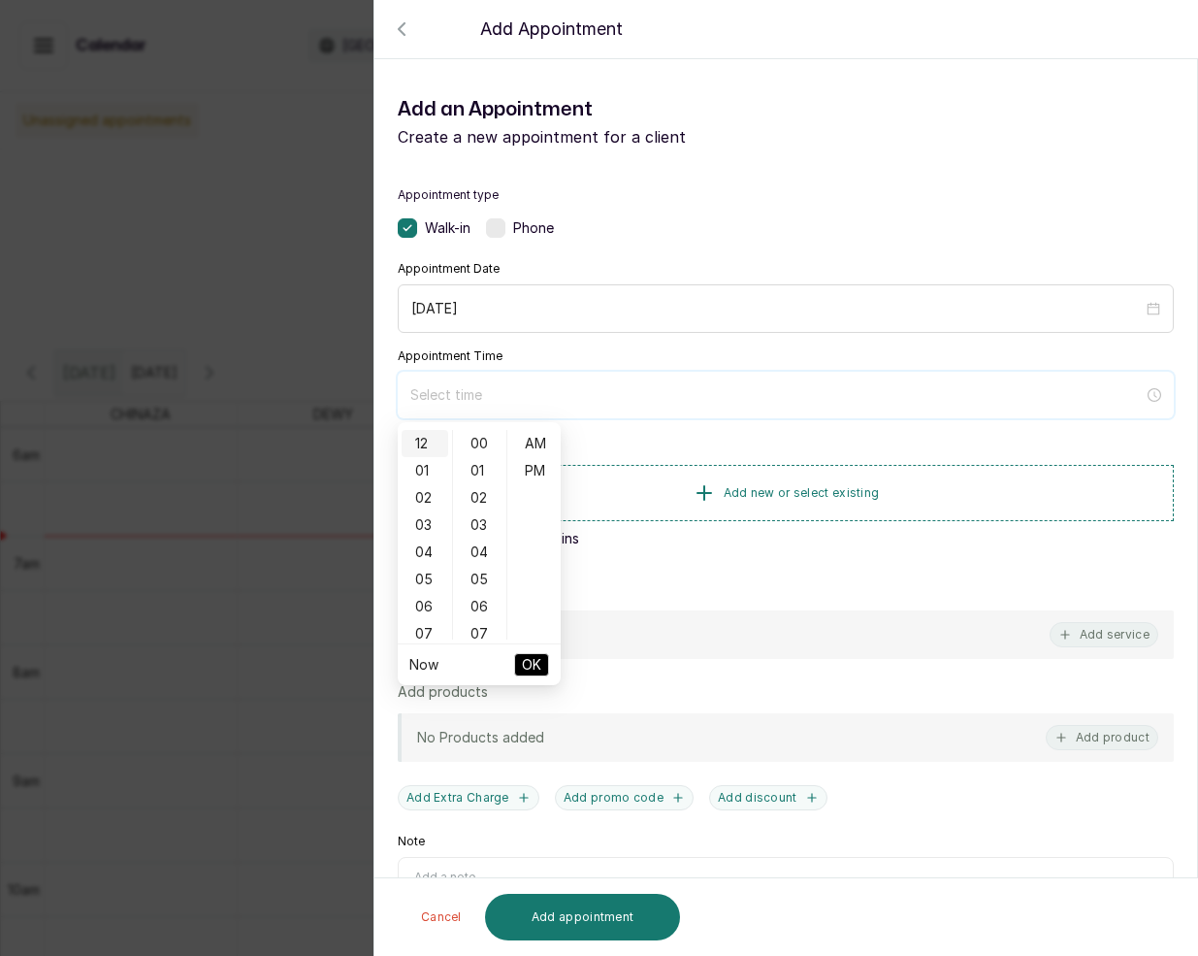
type input "12:00 am"
click at [428, 443] on div "12" at bounding box center [425, 443] width 47 height 27
click at [469, 444] on div "00" at bounding box center [480, 443] width 47 height 27
click at [520, 439] on div "AM" at bounding box center [534, 443] width 47 height 27
type input "12:00 am"
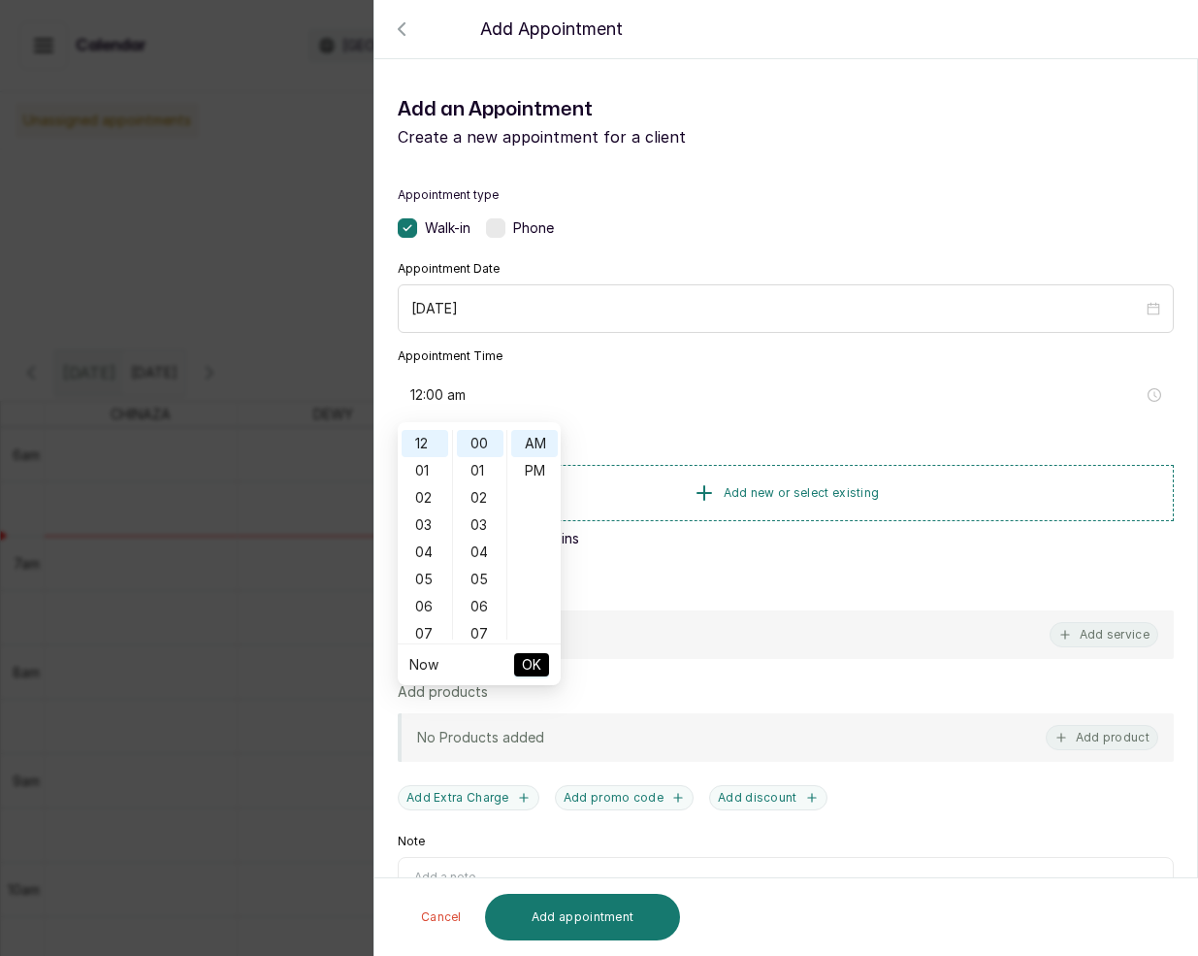
click at [533, 665] on span "OK" at bounding box center [531, 664] width 19 height 37
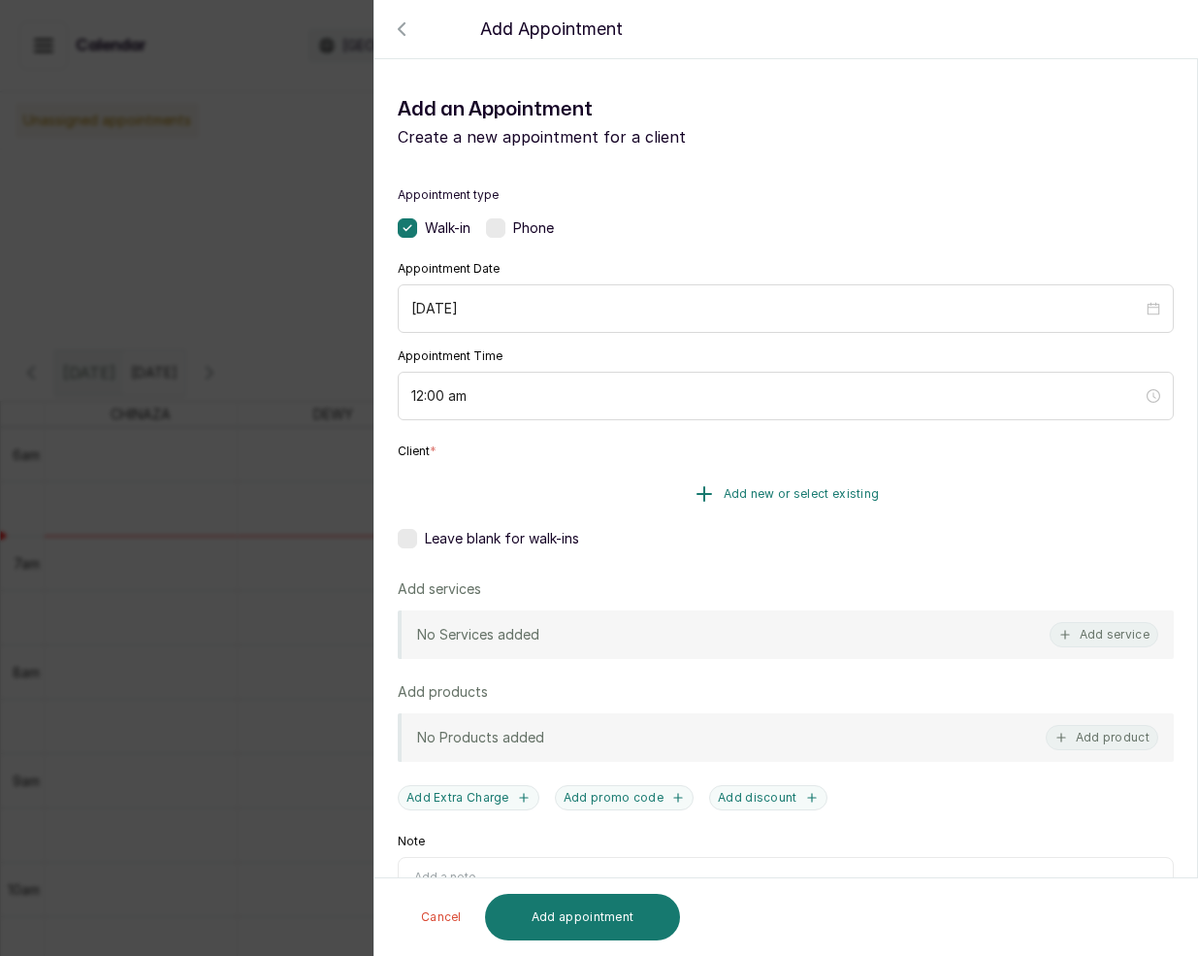
click at [600, 498] on button "Add new or select existing" at bounding box center [786, 494] width 776 height 54
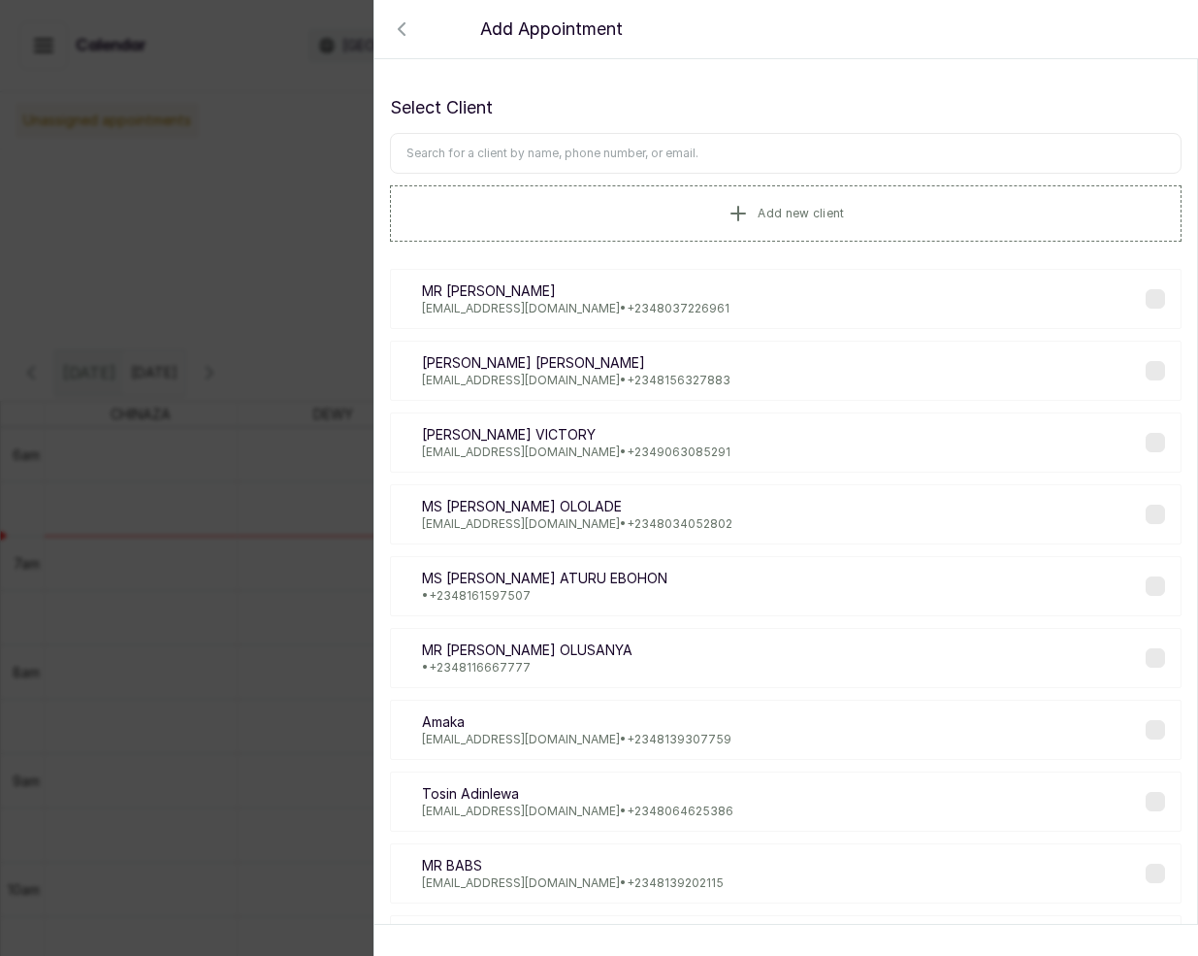
click at [556, 139] on input "text" at bounding box center [786, 153] width 792 height 41
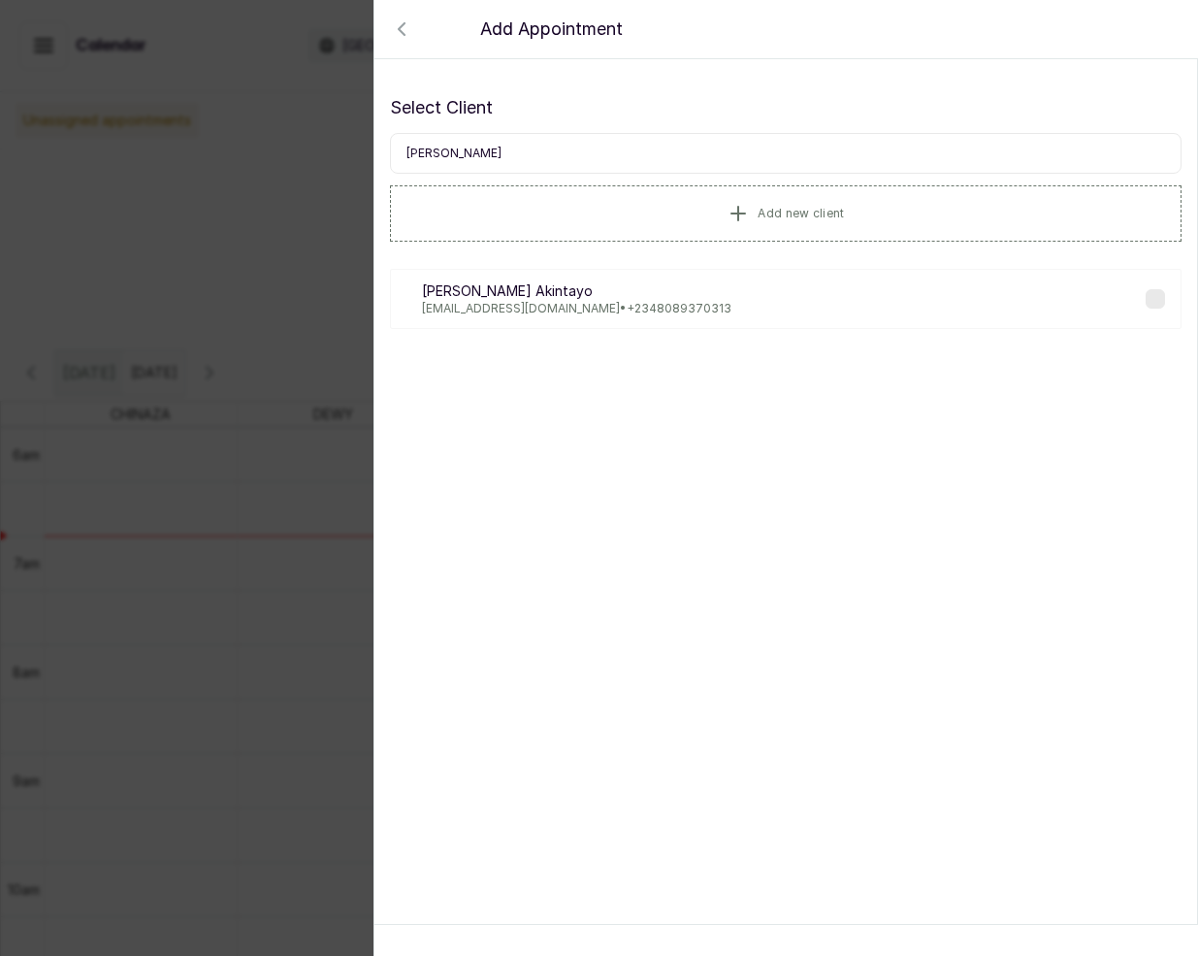
type input "[PERSON_NAME]"
click at [514, 287] on p "[PERSON_NAME]" at bounding box center [577, 290] width 310 height 19
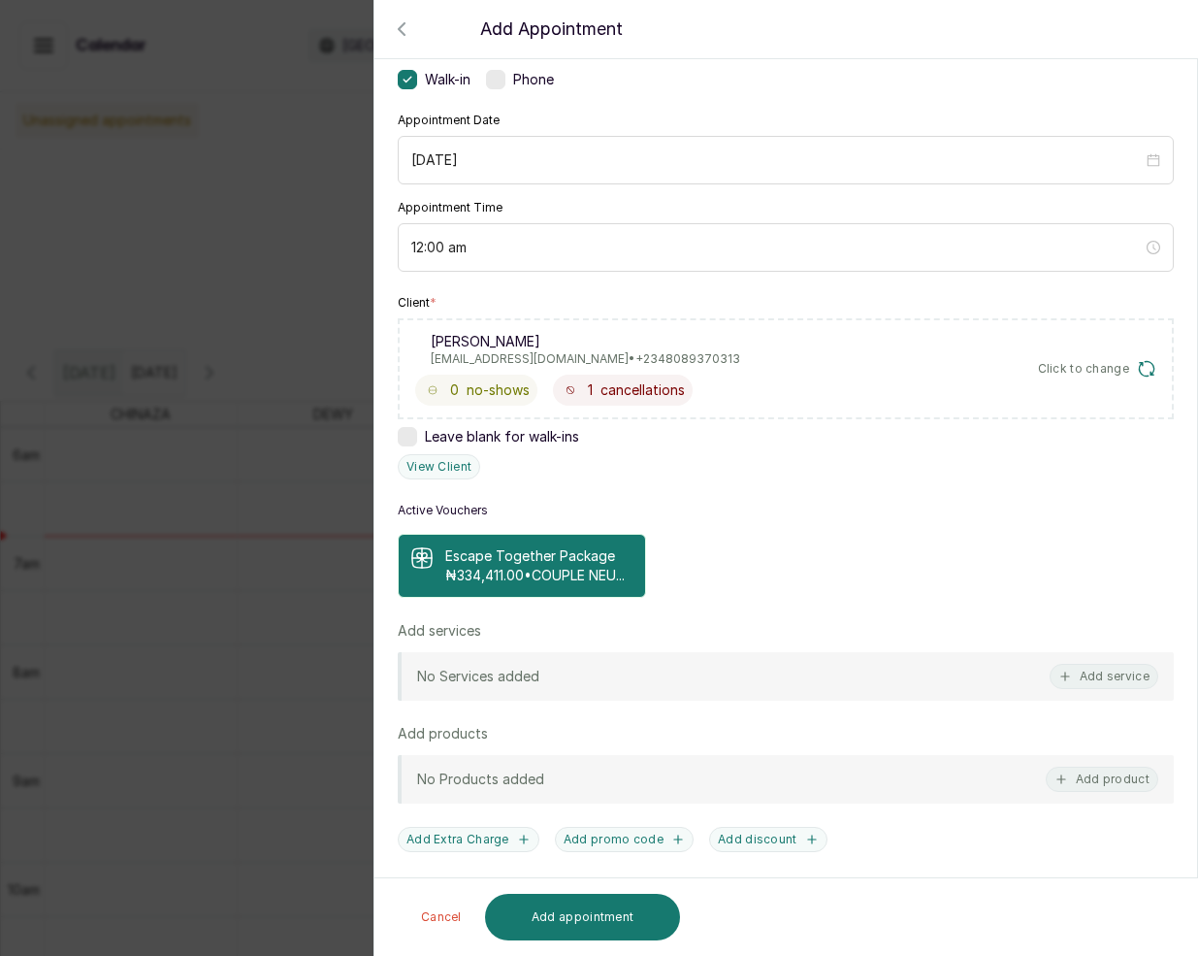
scroll to position [151, 0]
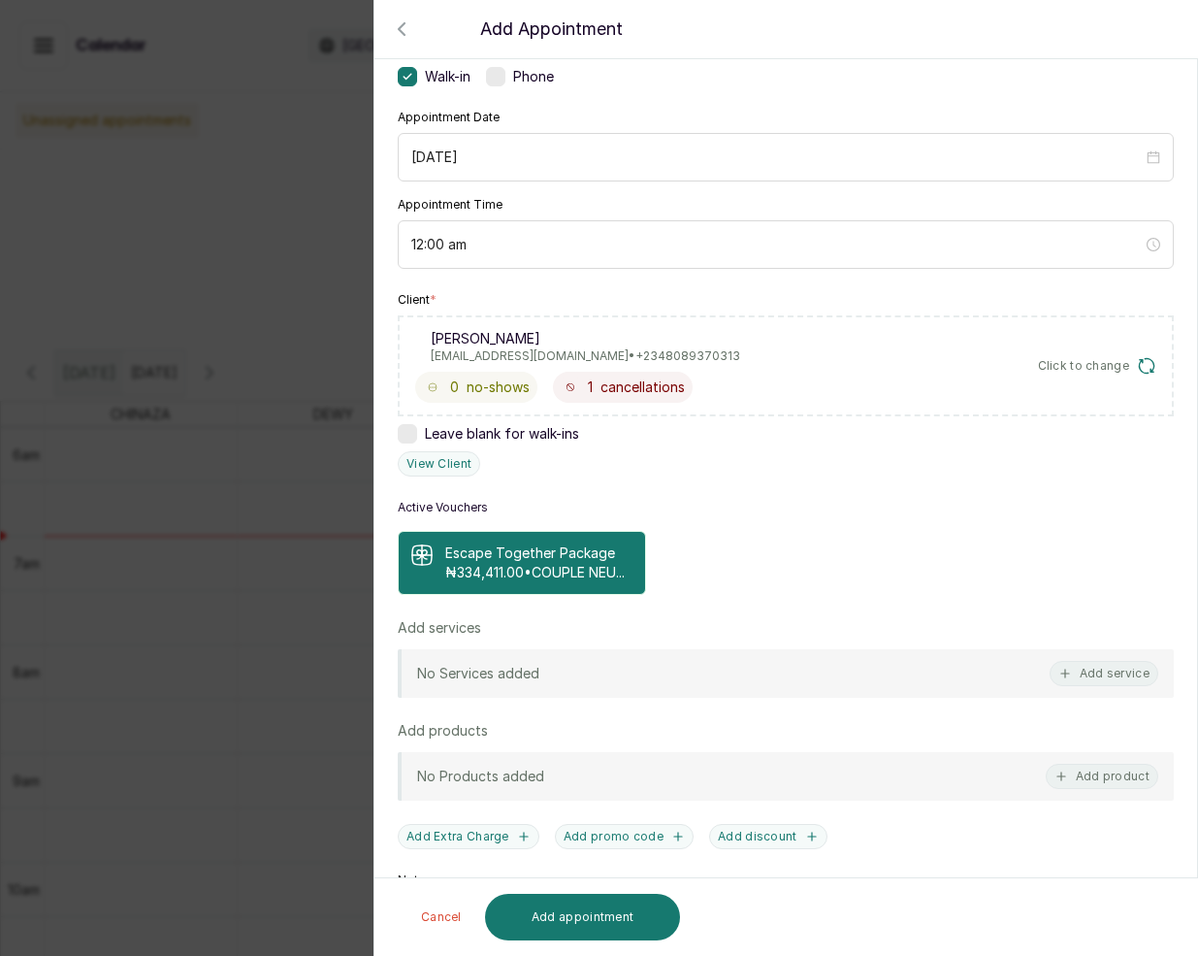
click at [561, 578] on p "₦334,411.00 • COUPLE NEU..." at bounding box center [535, 572] width 180 height 19
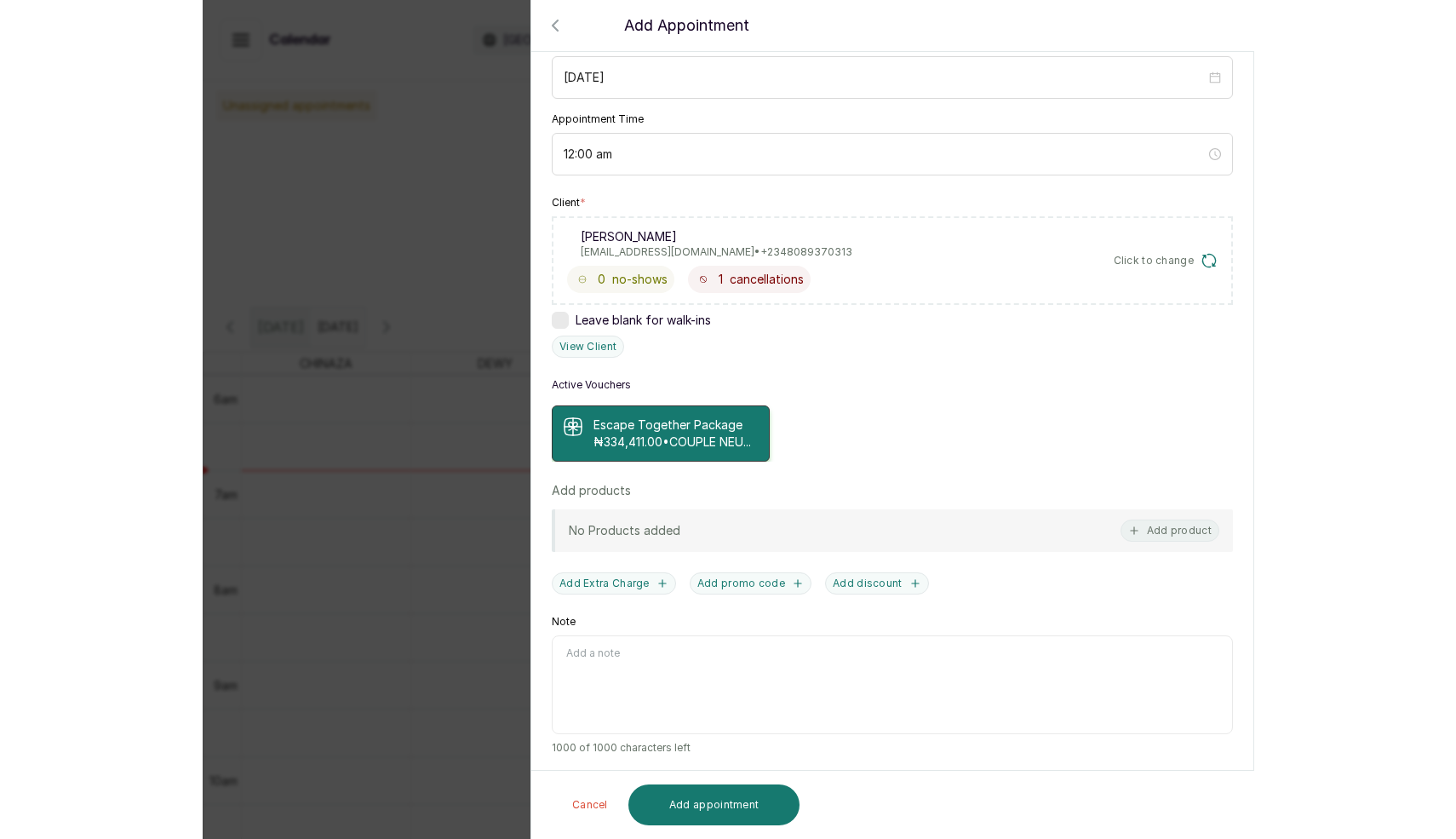
scroll to position [216, 0]
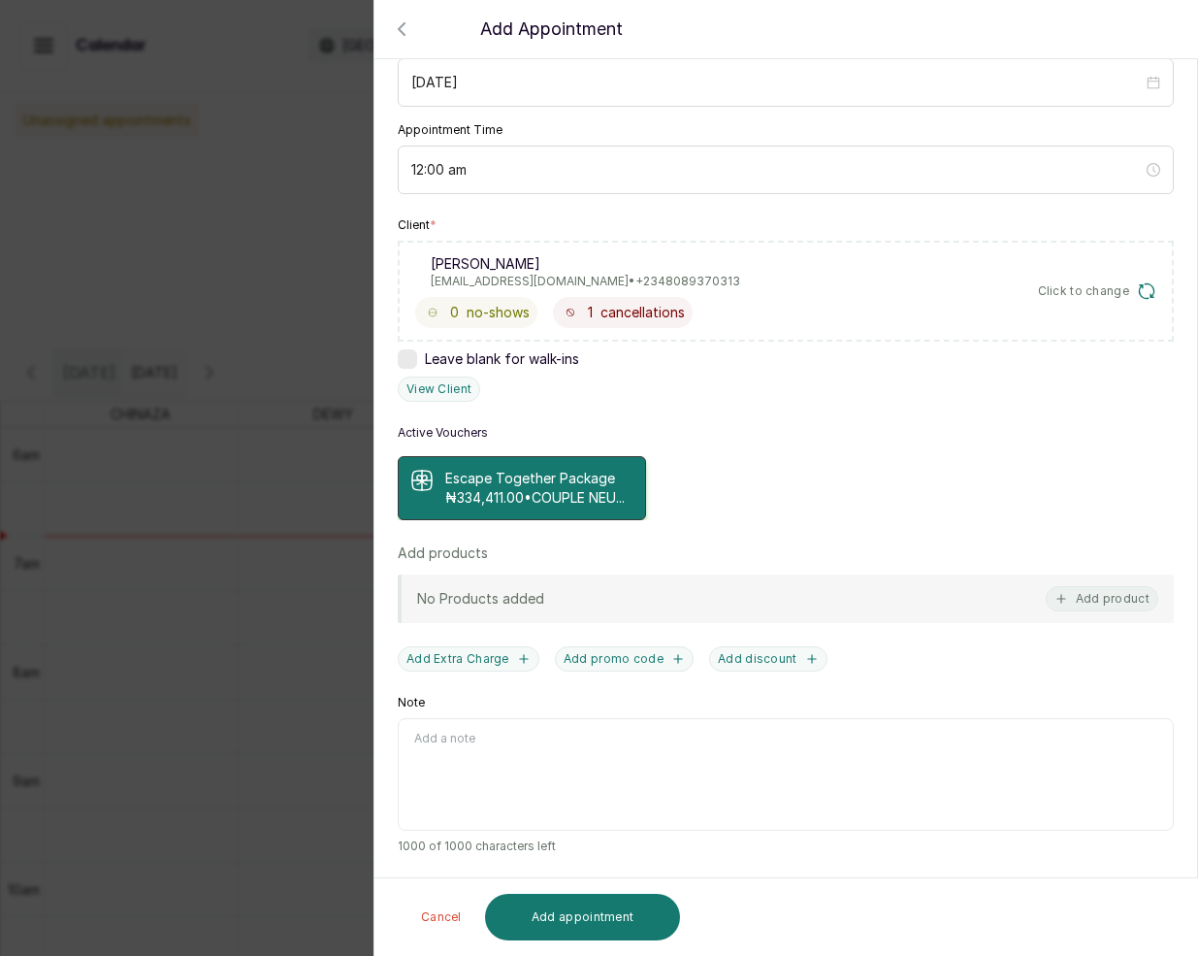
click at [552, 469] on p "Escape Together Package" at bounding box center [535, 478] width 180 height 19
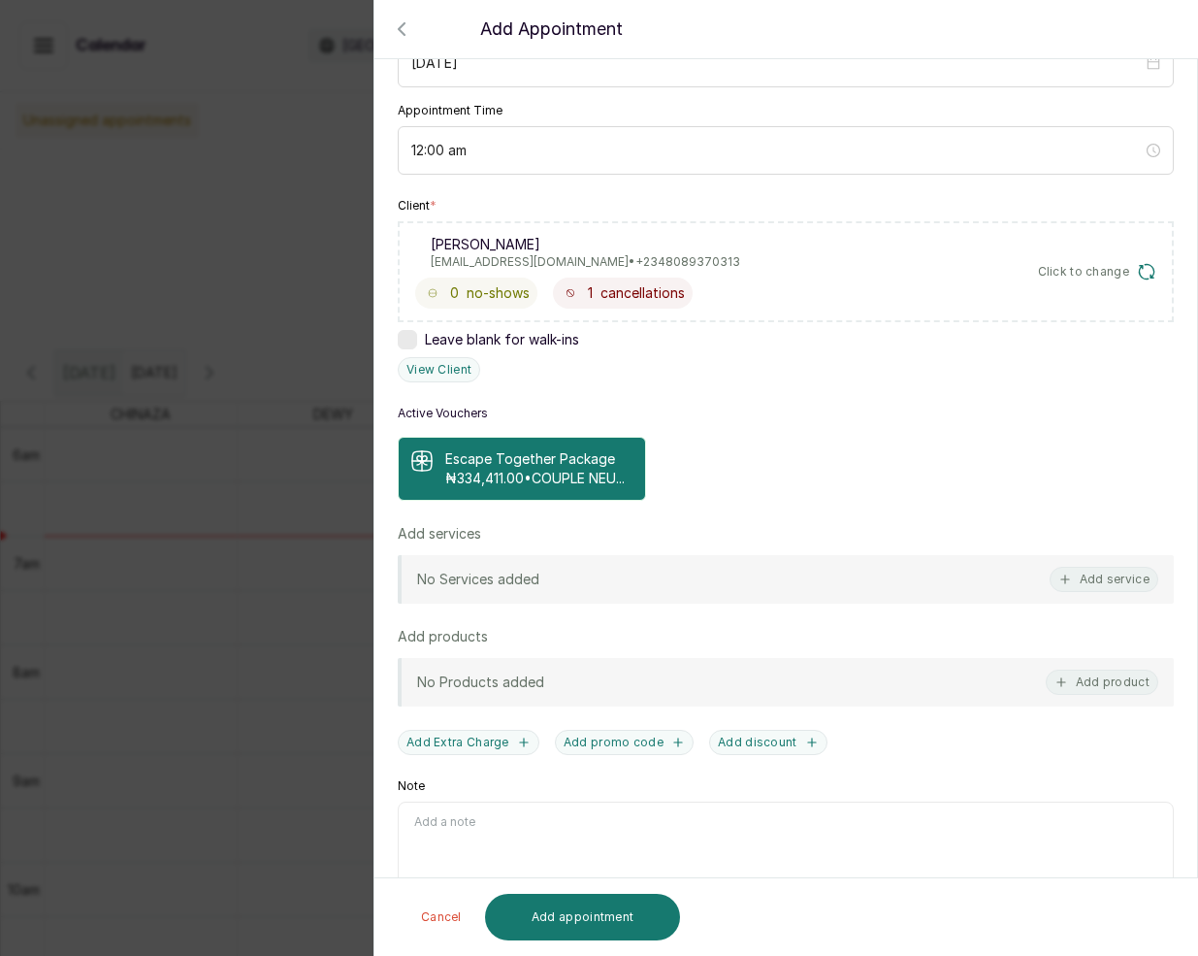
click at [552, 468] on p "Escape Together Package" at bounding box center [535, 458] width 180 height 19
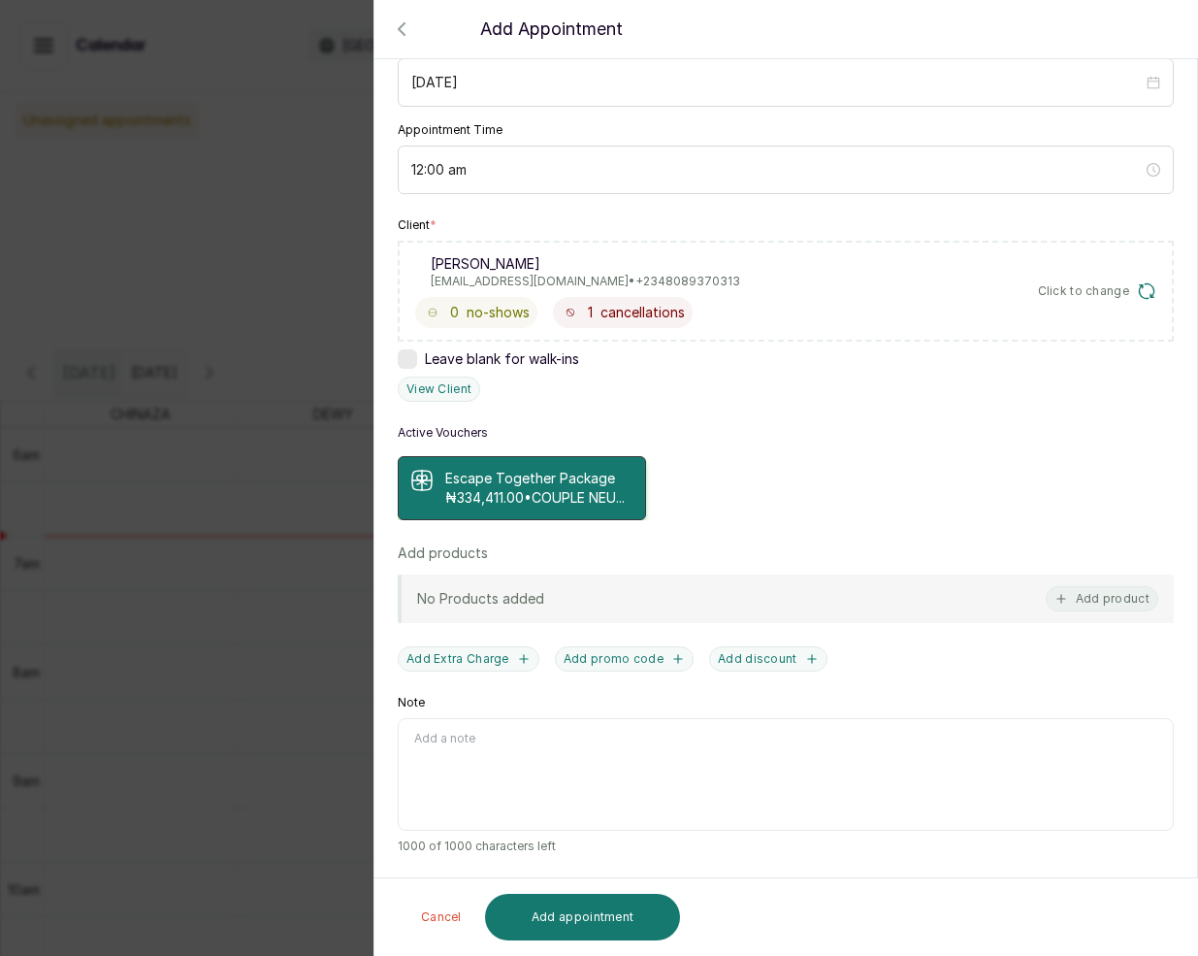
click at [552, 469] on p "Escape Together Package" at bounding box center [535, 478] width 180 height 19
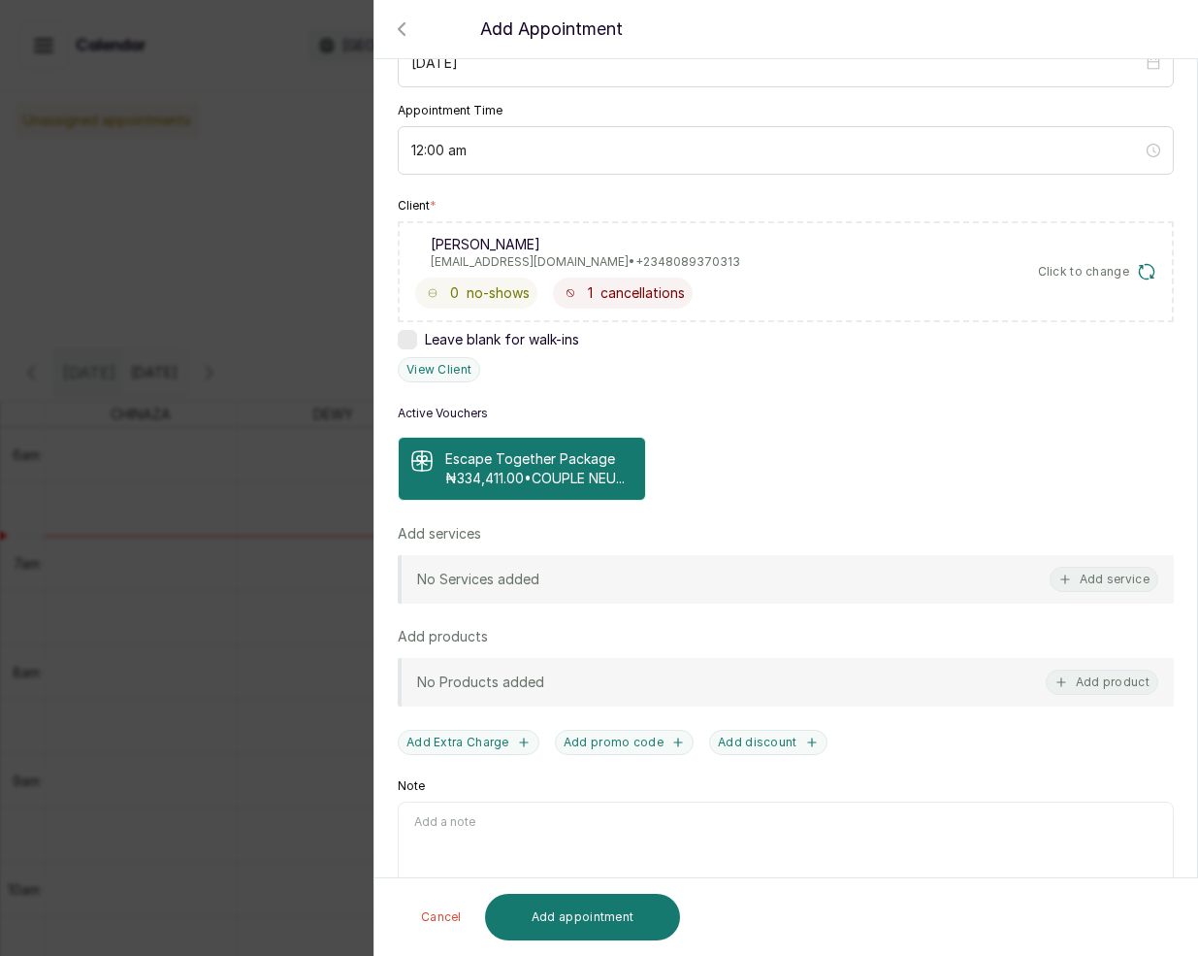
click at [552, 468] on p "Escape Together Package" at bounding box center [535, 458] width 180 height 19
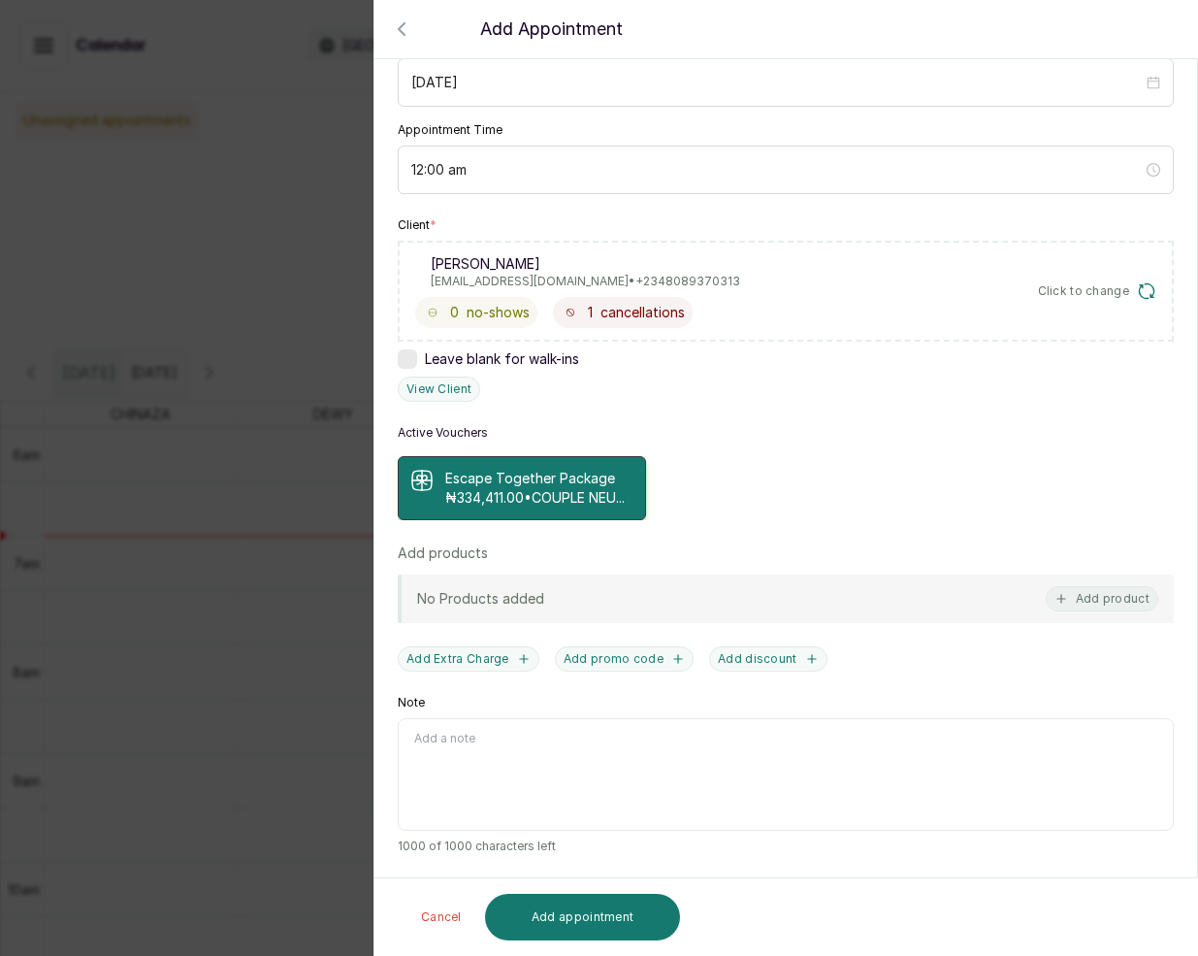
click at [552, 469] on p "Escape Together Package" at bounding box center [535, 478] width 180 height 19
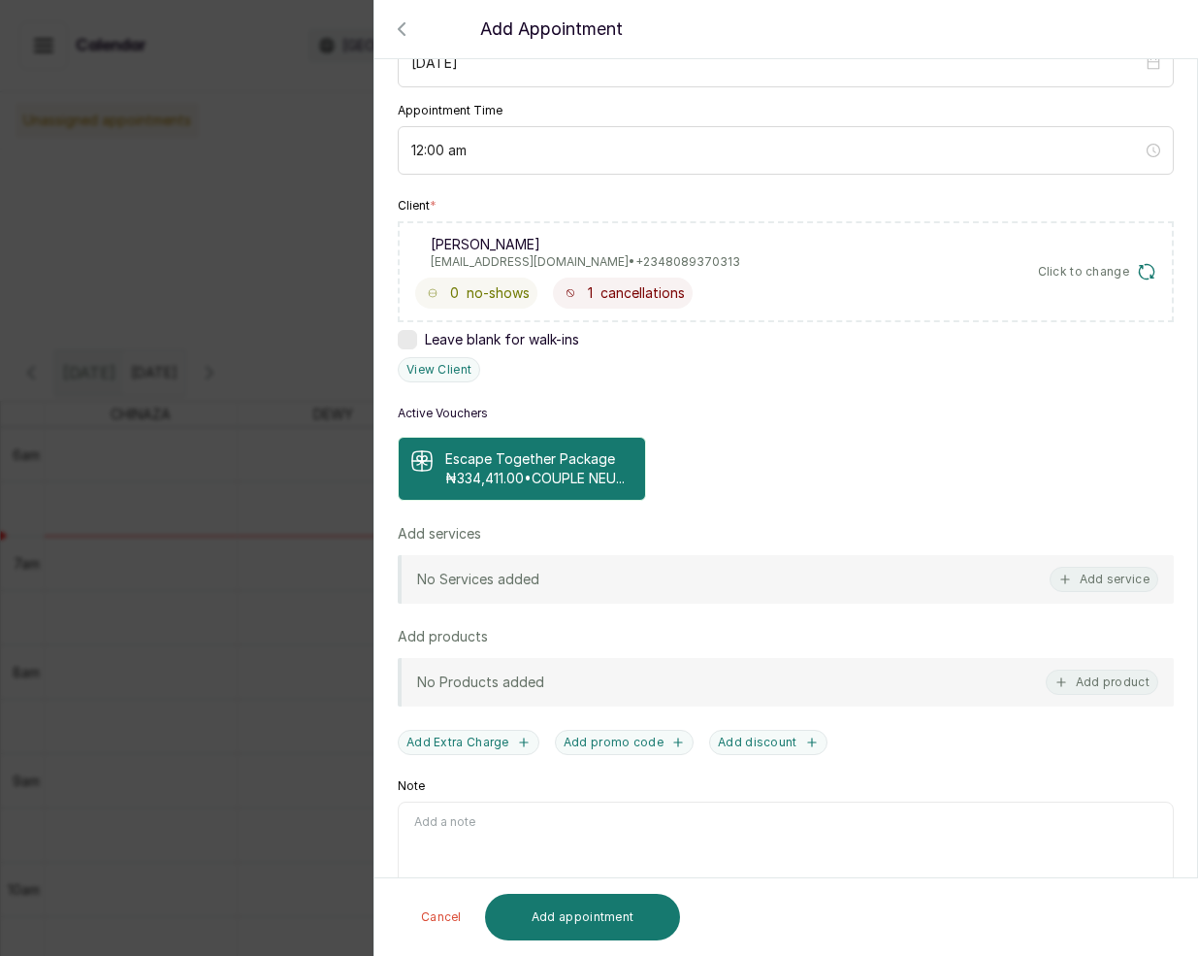
click at [552, 468] on p "Escape Together Package" at bounding box center [535, 458] width 180 height 19
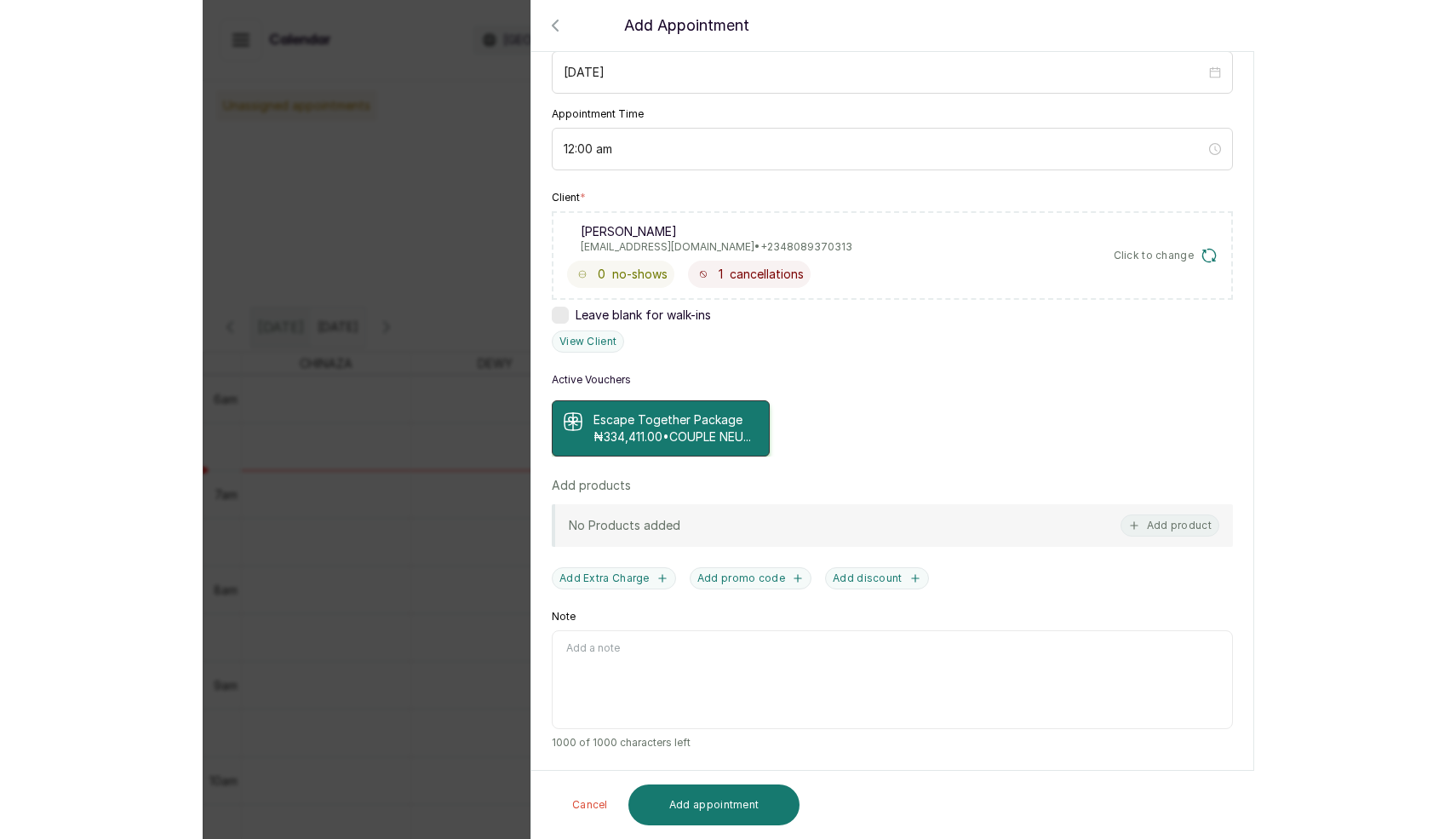
scroll to position [156, 0]
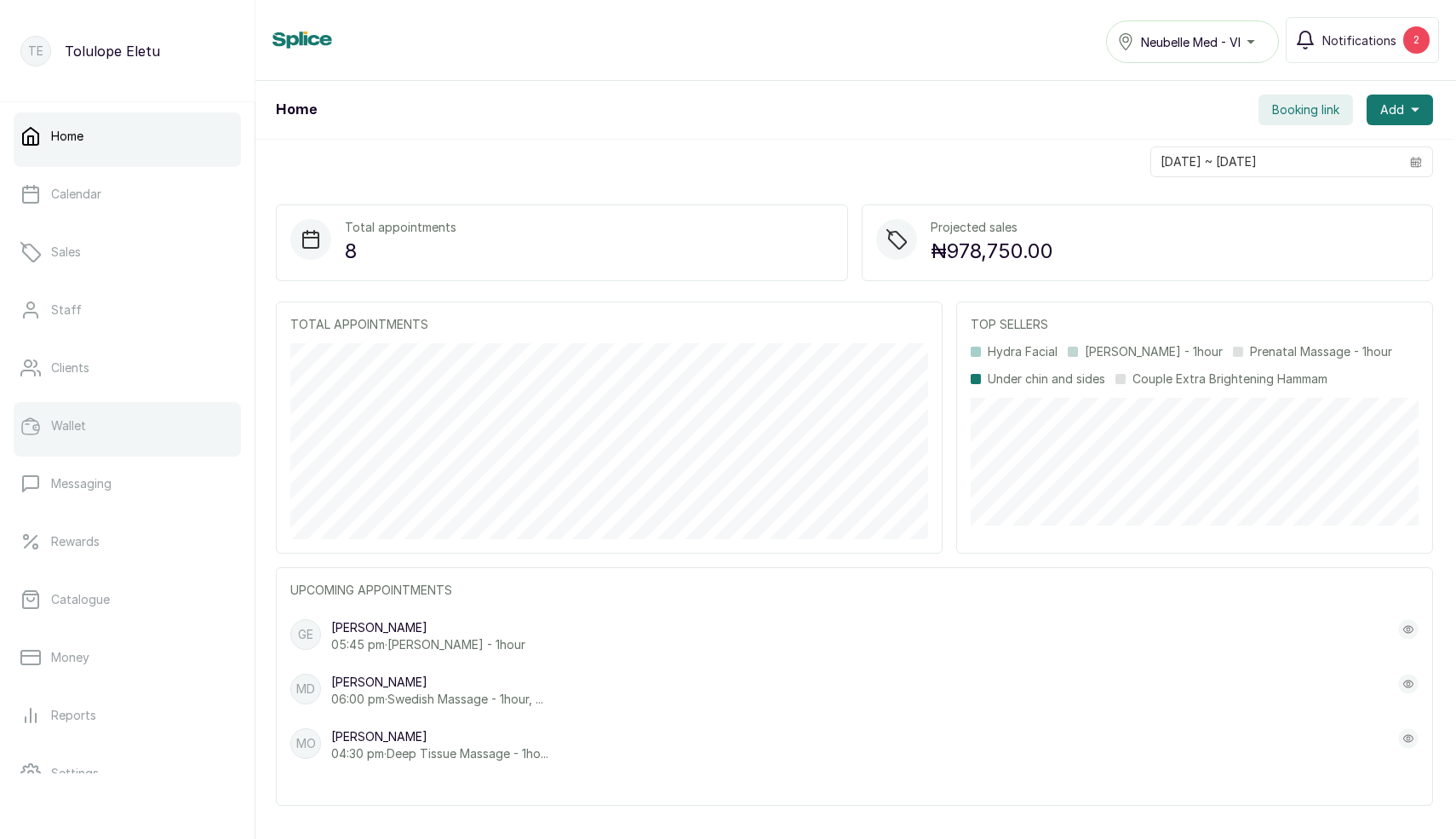
click at [84, 424] on p "Wallet" at bounding box center [68, 425] width 35 height 17
